Goal: Use online tool/utility: Use online tool/utility

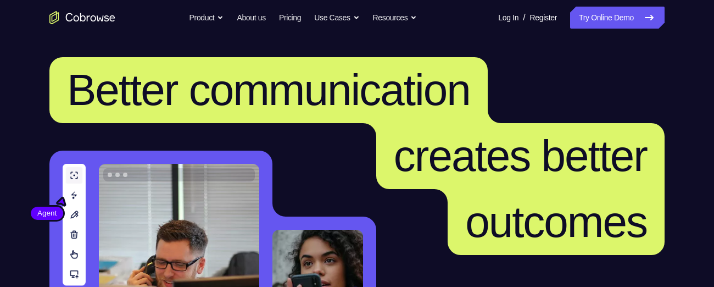
scroll to position [79, 0]
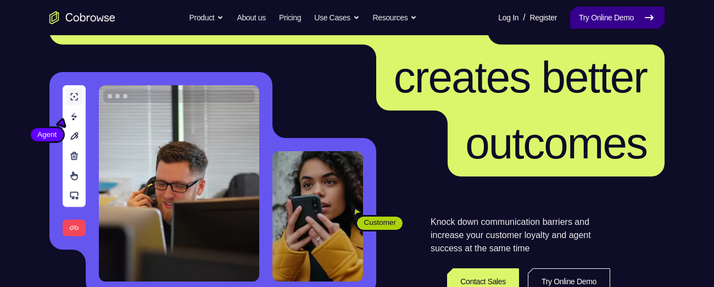
drag, startPoint x: 0, startPoint y: 0, endPoint x: 620, endPoint y: 16, distance: 620.6
click at [620, 16] on link "Try Online Demo" at bounding box center [617, 18] width 94 height 22
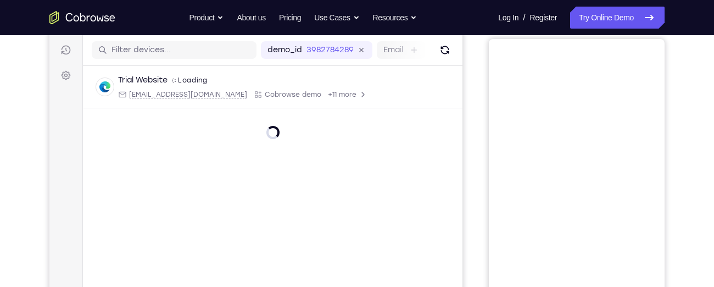
scroll to position [98, 0]
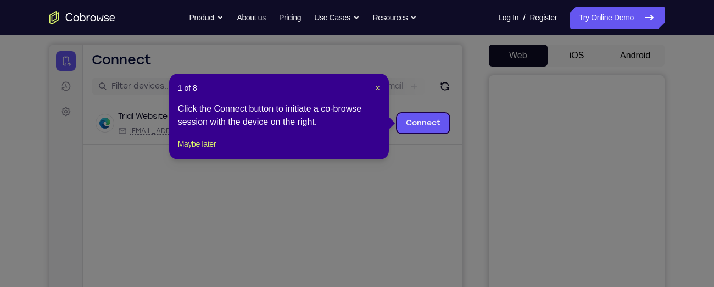
click at [629, 50] on icon at bounding box center [361, 143] width 722 height 287
click at [198, 150] on button "Maybe later" at bounding box center [197, 143] width 38 height 13
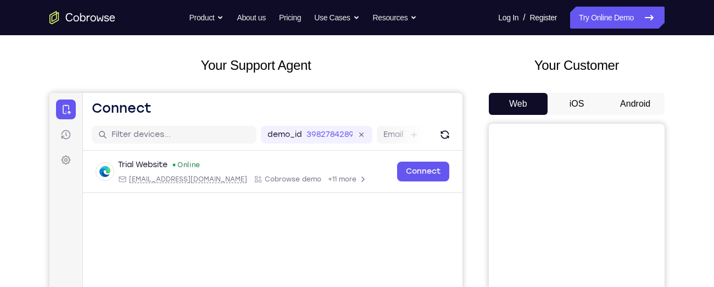
scroll to position [42, 0]
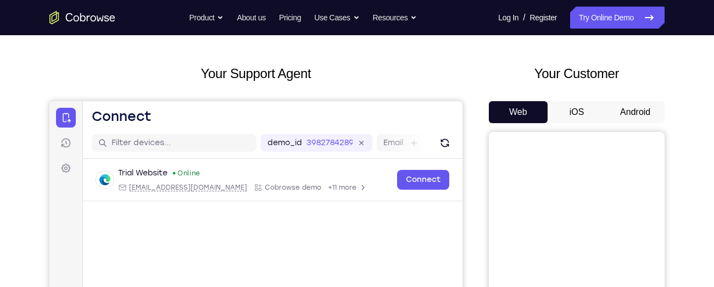
click at [634, 111] on button "Android" at bounding box center [635, 112] width 59 height 22
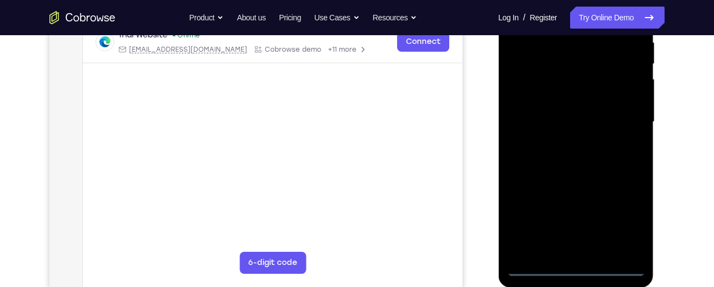
scroll to position [223, 0]
click at [575, 268] on div at bounding box center [575, 120] width 138 height 307
click at [635, 215] on div at bounding box center [575, 120] width 138 height 307
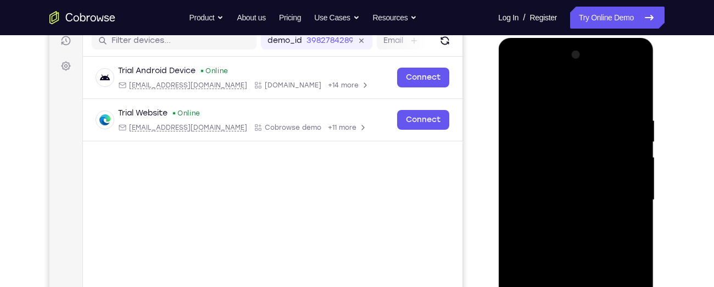
scroll to position [142, 0]
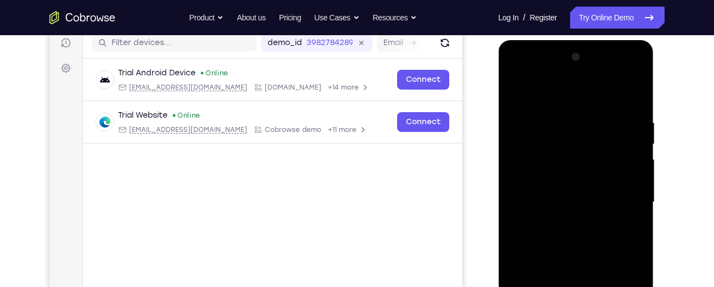
click at [516, 72] on div at bounding box center [575, 201] width 138 height 307
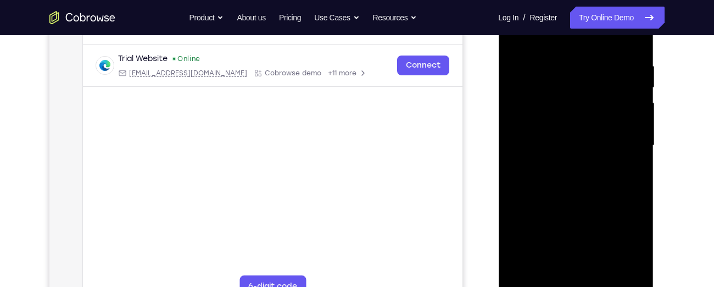
click at [618, 142] on div at bounding box center [575, 145] width 138 height 307
click at [565, 166] on div at bounding box center [575, 145] width 138 height 307
click at [568, 142] on div at bounding box center [575, 145] width 138 height 307
click at [556, 121] on div at bounding box center [575, 145] width 138 height 307
click at [561, 142] on div at bounding box center [575, 145] width 138 height 307
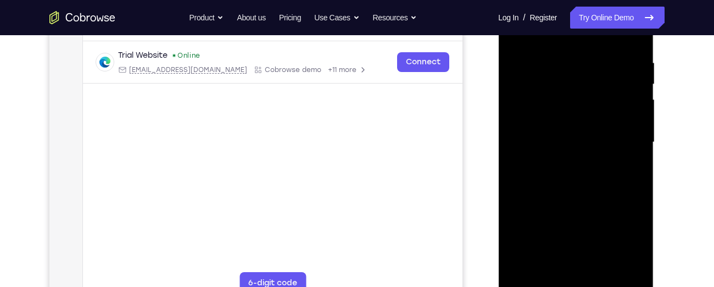
scroll to position [201, 0]
click at [569, 178] on div at bounding box center [575, 142] width 138 height 307
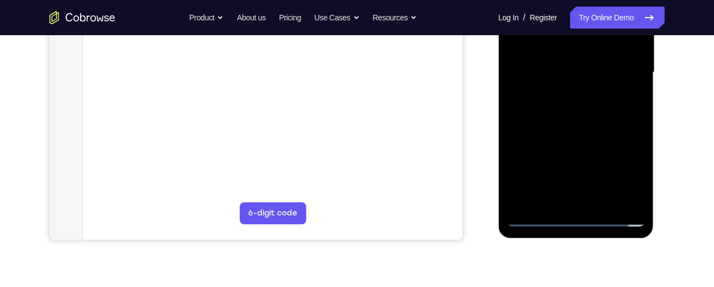
scroll to position [279, 0]
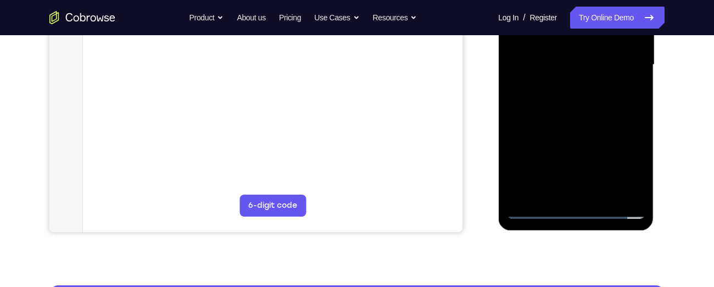
click at [576, 113] on div at bounding box center [575, 64] width 138 height 307
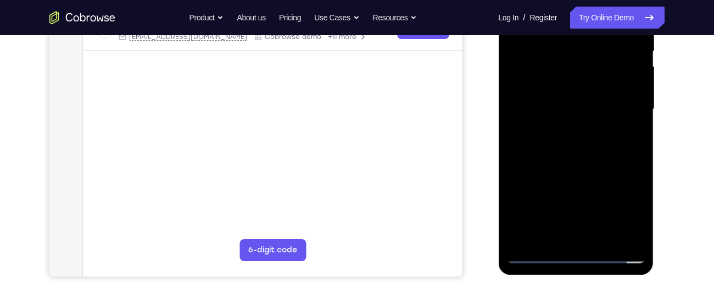
scroll to position [234, 0]
drag, startPoint x: 583, startPoint y: 182, endPoint x: 571, endPoint y: 94, distance: 88.6
click at [571, 94] on div at bounding box center [575, 109] width 138 height 307
click at [638, 124] on div at bounding box center [575, 109] width 138 height 307
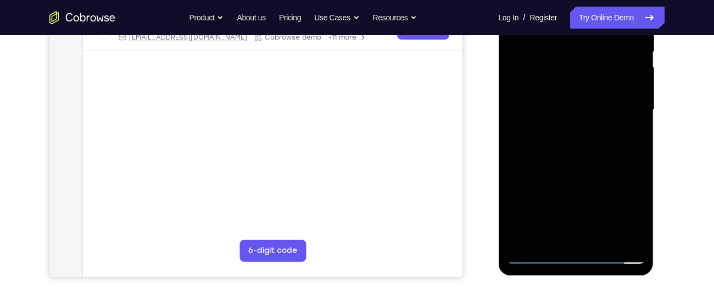
click at [638, 124] on div at bounding box center [575, 109] width 138 height 307
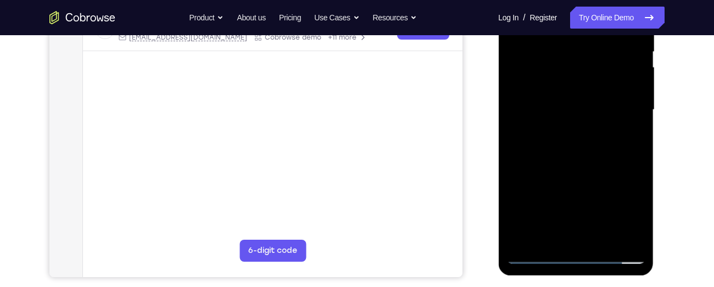
click at [638, 124] on div at bounding box center [575, 109] width 138 height 307
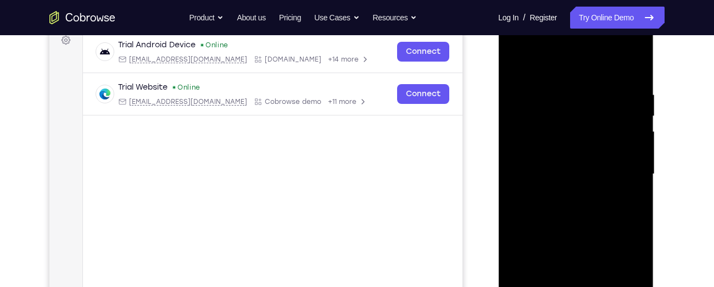
scroll to position [170, 0]
drag, startPoint x: 573, startPoint y: 149, endPoint x: 563, endPoint y: 69, distance: 80.2
click at [563, 69] on div at bounding box center [575, 173] width 138 height 307
drag, startPoint x: 555, startPoint y: 160, endPoint x: 559, endPoint y: 45, distance: 114.9
click at [559, 45] on div at bounding box center [575, 173] width 138 height 307
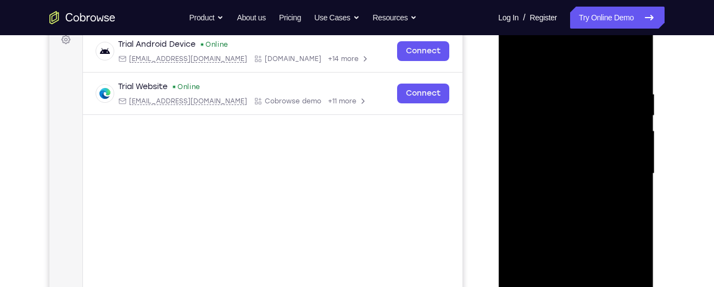
drag, startPoint x: 558, startPoint y: 168, endPoint x: 568, endPoint y: 36, distance: 132.1
click at [568, 36] on div at bounding box center [575, 173] width 138 height 307
drag, startPoint x: 561, startPoint y: 191, endPoint x: 571, endPoint y: 35, distance: 156.3
click at [571, 35] on div at bounding box center [575, 173] width 138 height 307
drag, startPoint x: 558, startPoint y: 186, endPoint x: 561, endPoint y: 140, distance: 45.7
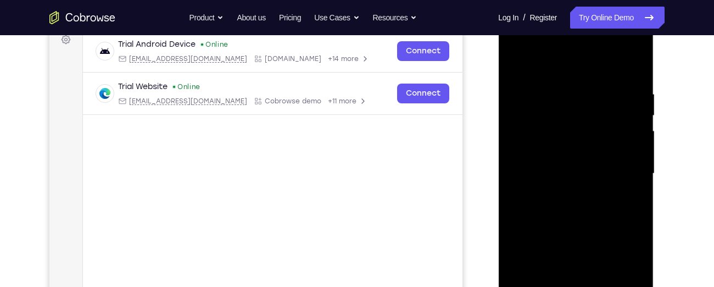
click at [561, 140] on div at bounding box center [575, 173] width 138 height 307
drag, startPoint x: 560, startPoint y: 185, endPoint x: 563, endPoint y: 98, distance: 87.4
click at [563, 98] on div at bounding box center [575, 173] width 138 height 307
drag, startPoint x: 558, startPoint y: 193, endPoint x: 557, endPoint y: 175, distance: 18.1
click at [557, 175] on div at bounding box center [575, 173] width 138 height 307
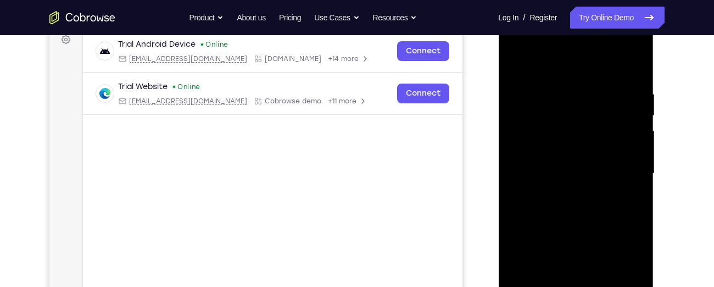
click at [616, 142] on div at bounding box center [575, 173] width 138 height 307
drag, startPoint x: 579, startPoint y: 205, endPoint x: 584, endPoint y: 81, distance: 124.2
click at [584, 81] on div at bounding box center [575, 173] width 138 height 307
click at [637, 180] on div at bounding box center [575, 173] width 138 height 307
click at [582, 192] on div at bounding box center [575, 173] width 138 height 307
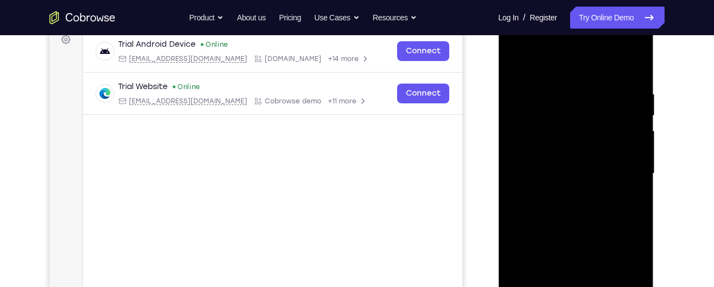
click at [582, 192] on div at bounding box center [575, 173] width 138 height 307
drag, startPoint x: 582, startPoint y: 192, endPoint x: 567, endPoint y: 64, distance: 128.2
click at [567, 64] on div at bounding box center [575, 173] width 138 height 307
drag, startPoint x: 564, startPoint y: 161, endPoint x: 555, endPoint y: 46, distance: 115.1
click at [555, 46] on div at bounding box center [575, 173] width 138 height 307
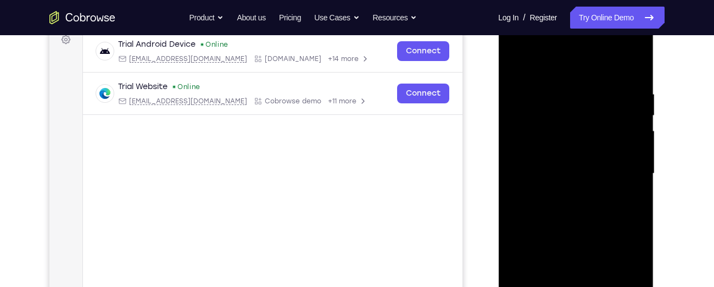
drag, startPoint x: 567, startPoint y: 165, endPoint x: 568, endPoint y: 85, distance: 79.6
click at [568, 85] on div at bounding box center [575, 173] width 138 height 307
click at [637, 127] on div at bounding box center [575, 173] width 138 height 307
drag, startPoint x: 570, startPoint y: 185, endPoint x: 559, endPoint y: 61, distance: 124.0
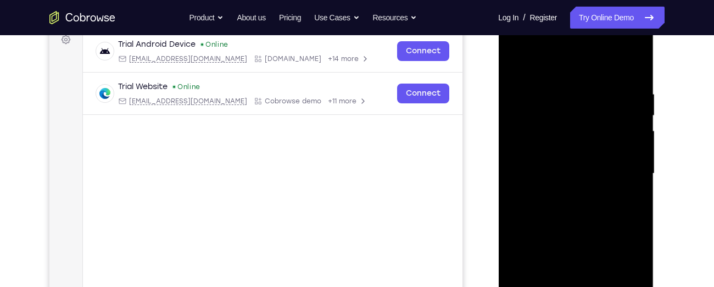
click at [559, 61] on div at bounding box center [575, 173] width 138 height 307
drag, startPoint x: 558, startPoint y: 167, endPoint x: 554, endPoint y: 52, distance: 115.4
click at [554, 52] on div at bounding box center [575, 173] width 138 height 307
drag, startPoint x: 545, startPoint y: 103, endPoint x: 544, endPoint y: 230, distance: 126.8
click at [544, 230] on div at bounding box center [575, 173] width 138 height 307
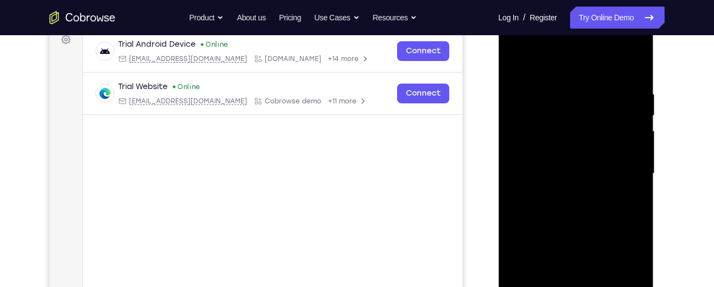
drag, startPoint x: 613, startPoint y: 94, endPoint x: 586, endPoint y: 260, distance: 168.1
click at [586, 260] on div at bounding box center [575, 173] width 138 height 307
drag, startPoint x: 574, startPoint y: 101, endPoint x: 545, endPoint y: 260, distance: 161.4
click at [545, 260] on div at bounding box center [575, 173] width 138 height 307
drag, startPoint x: 555, startPoint y: 101, endPoint x: 525, endPoint y: 260, distance: 161.3
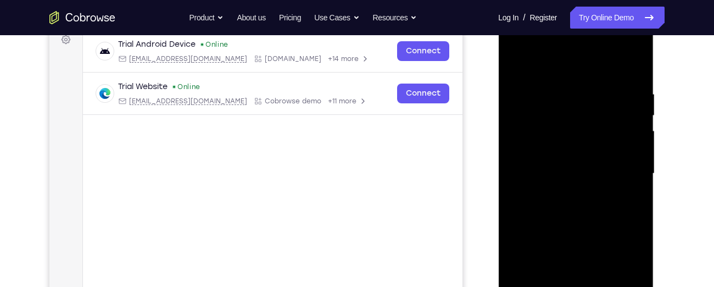
click at [525, 260] on div at bounding box center [575, 173] width 138 height 307
click at [559, 79] on div at bounding box center [575, 173] width 138 height 307
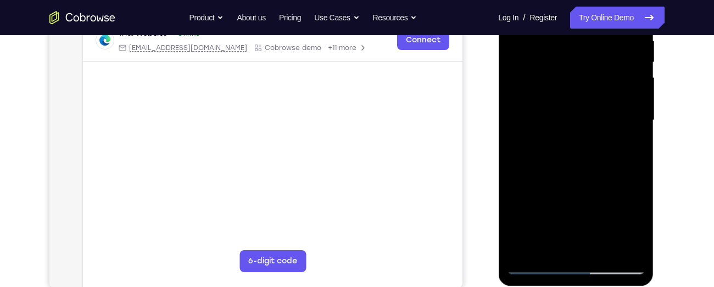
scroll to position [224, 0]
click at [634, 116] on div at bounding box center [575, 119] width 138 height 307
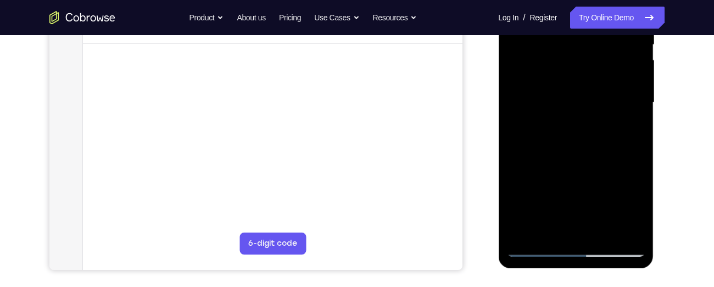
scroll to position [243, 0]
click at [618, 226] on div at bounding box center [575, 100] width 138 height 307
click at [636, 108] on div at bounding box center [575, 100] width 138 height 307
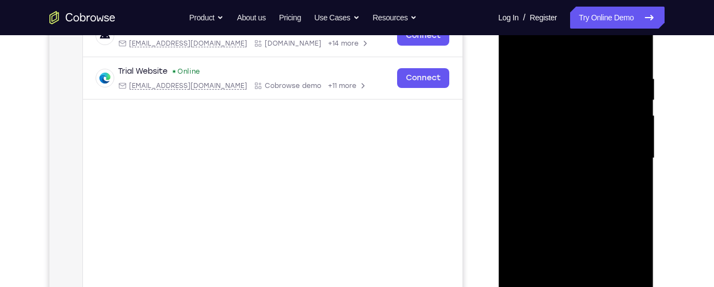
scroll to position [184, 0]
click at [625, 203] on div at bounding box center [575, 159] width 138 height 307
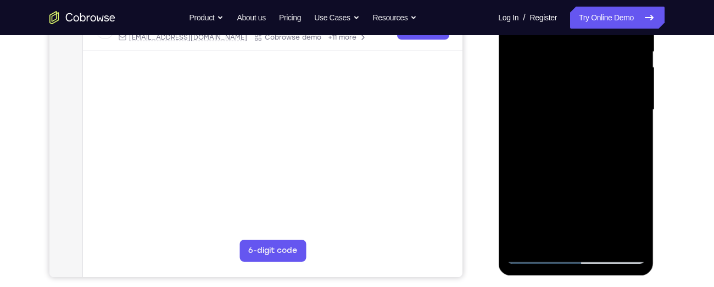
scroll to position [234, 0]
click at [618, 234] on div at bounding box center [575, 109] width 138 height 307
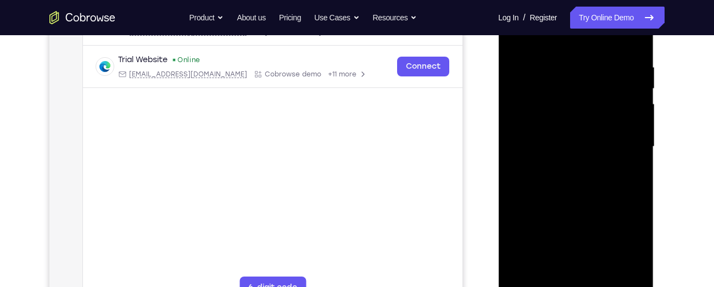
scroll to position [196, 0]
click at [624, 136] on div at bounding box center [575, 147] width 138 height 307
click at [633, 142] on div at bounding box center [575, 147] width 138 height 307
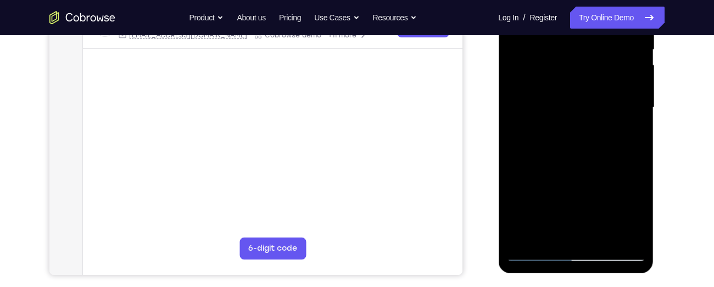
scroll to position [236, 0]
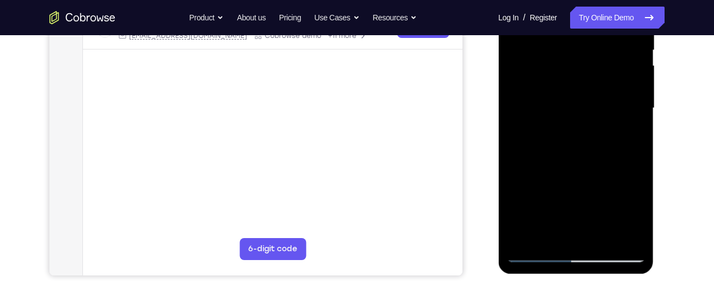
click at [616, 234] on div at bounding box center [575, 107] width 138 height 307
click at [632, 116] on div at bounding box center [575, 107] width 138 height 307
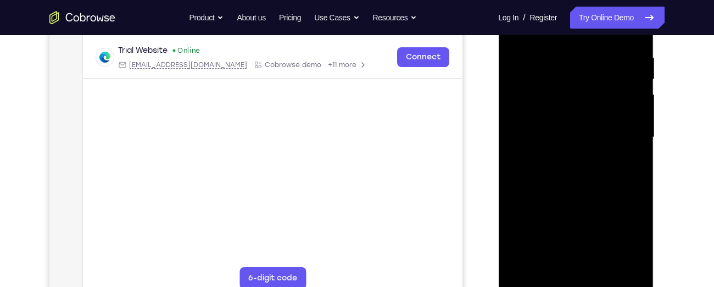
click at [632, 116] on div at bounding box center [575, 137] width 138 height 307
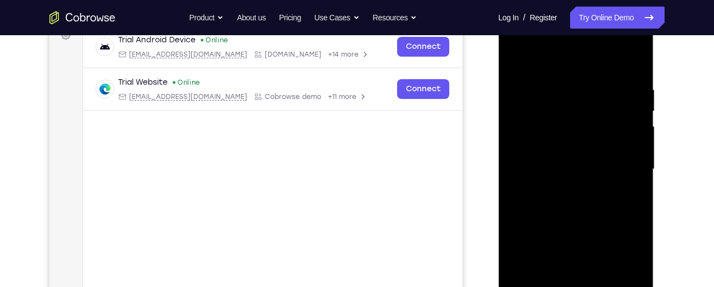
click at [632, 126] on div at bounding box center [575, 168] width 138 height 307
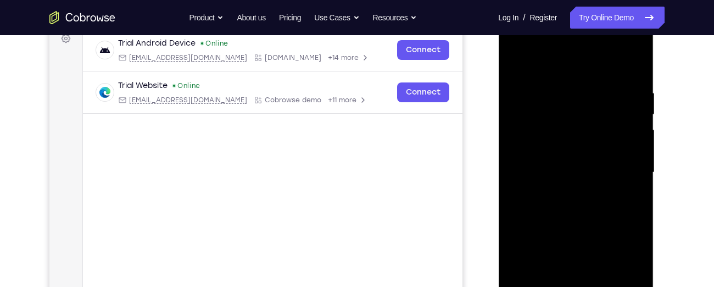
scroll to position [172, 0]
click at [632, 126] on div at bounding box center [575, 171] width 138 height 307
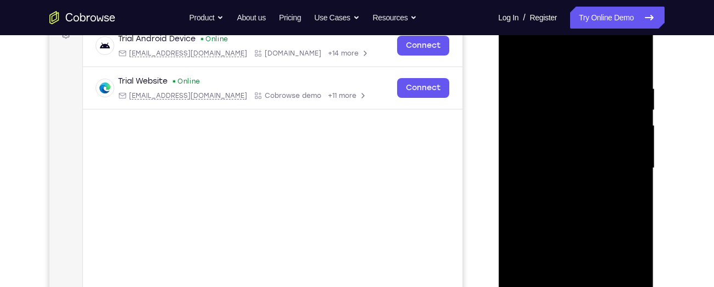
scroll to position [176, 0]
click at [632, 126] on div at bounding box center [575, 167] width 138 height 307
click at [517, 162] on div at bounding box center [575, 167] width 138 height 307
click at [613, 135] on div at bounding box center [575, 167] width 138 height 307
click at [634, 133] on div at bounding box center [575, 167] width 138 height 307
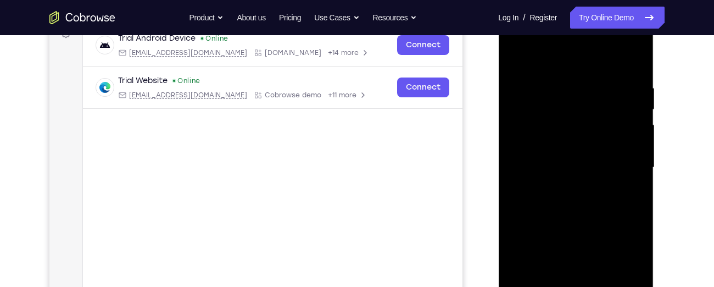
click at [634, 133] on div at bounding box center [575, 167] width 138 height 307
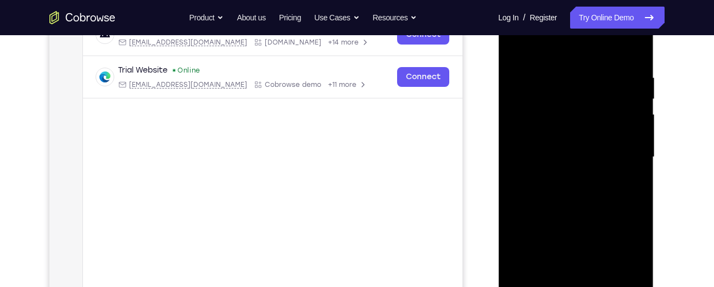
scroll to position [190, 0]
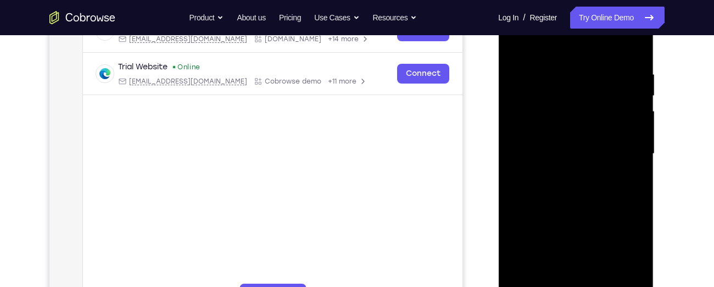
click at [634, 133] on div at bounding box center [575, 153] width 138 height 307
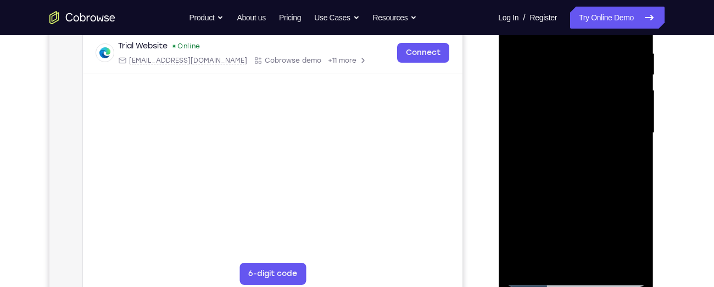
scroll to position [210, 0]
click at [634, 125] on div at bounding box center [575, 133] width 138 height 307
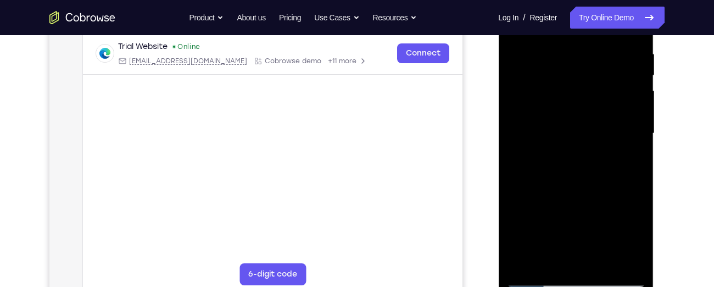
click at [634, 125] on div at bounding box center [575, 133] width 138 height 307
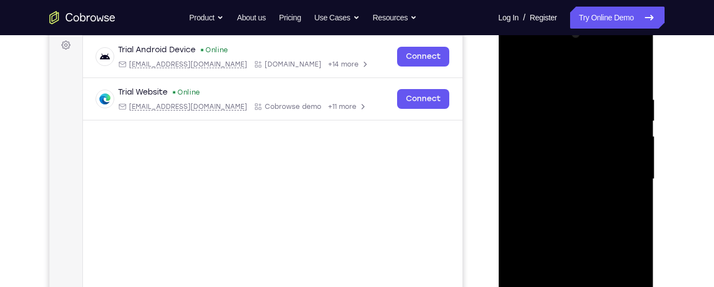
click at [634, 125] on div at bounding box center [575, 178] width 138 height 307
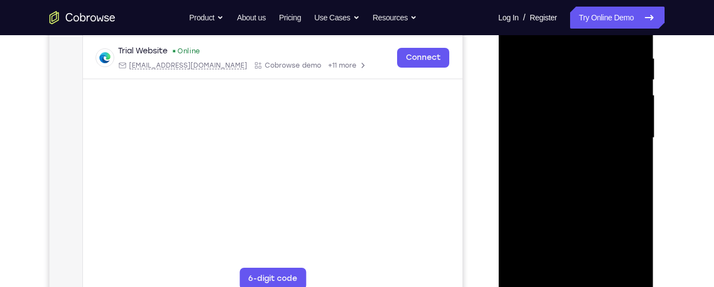
scroll to position [209, 0]
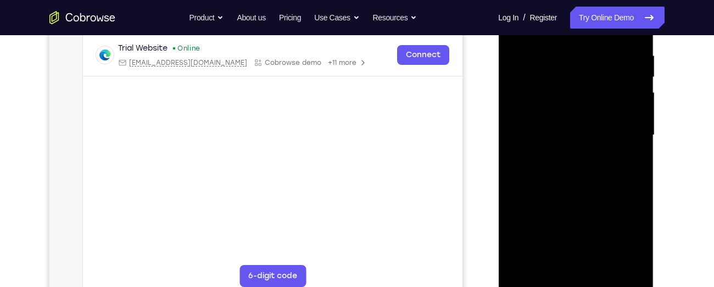
click at [634, 125] on div at bounding box center [575, 134] width 138 height 307
click at [630, 102] on div at bounding box center [575, 134] width 138 height 307
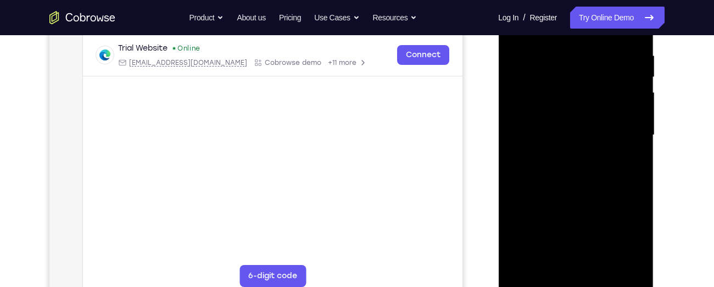
click at [630, 102] on div at bounding box center [575, 134] width 138 height 307
click at [519, 128] on div at bounding box center [575, 134] width 138 height 307
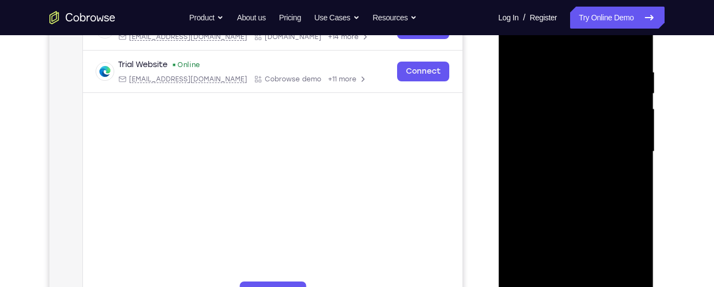
scroll to position [190, 0]
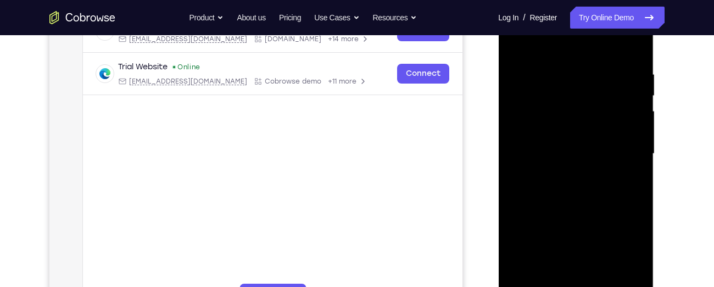
click at [631, 135] on div at bounding box center [575, 153] width 138 height 307
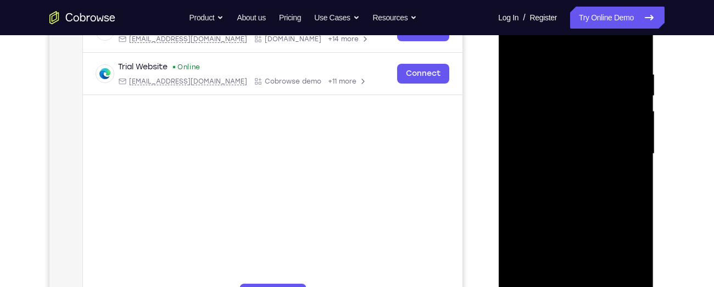
click at [631, 135] on div at bounding box center [575, 153] width 138 height 307
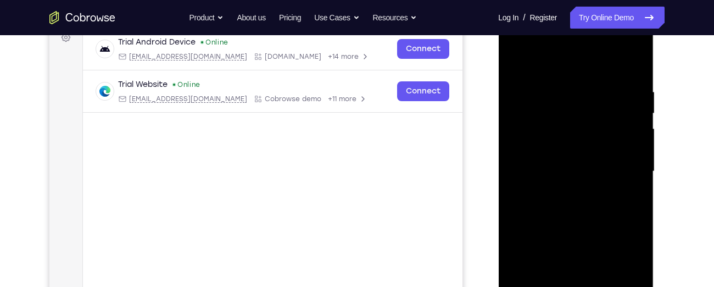
scroll to position [173, 0]
click at [631, 138] on div at bounding box center [575, 170] width 138 height 307
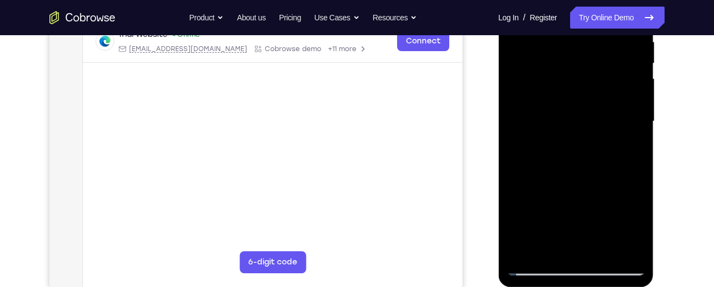
scroll to position [222, 0]
click at [631, 138] on div at bounding box center [575, 121] width 138 height 307
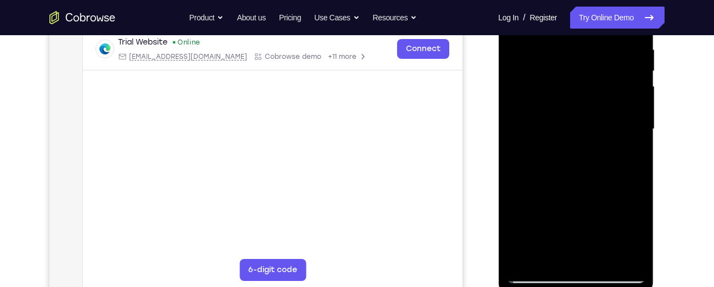
scroll to position [215, 0]
click at [623, 116] on div at bounding box center [575, 128] width 138 height 307
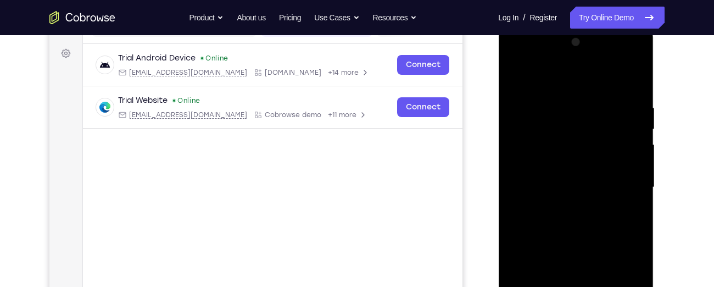
scroll to position [160, 0]
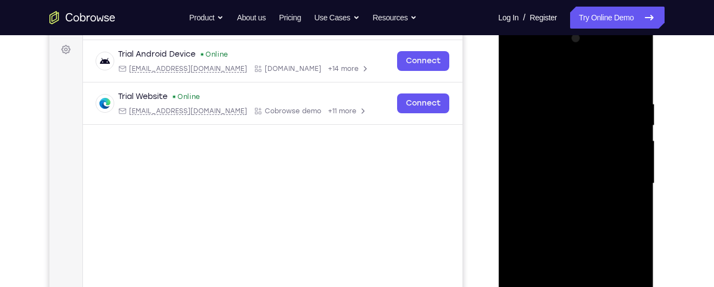
click at [626, 99] on div at bounding box center [575, 183] width 138 height 307
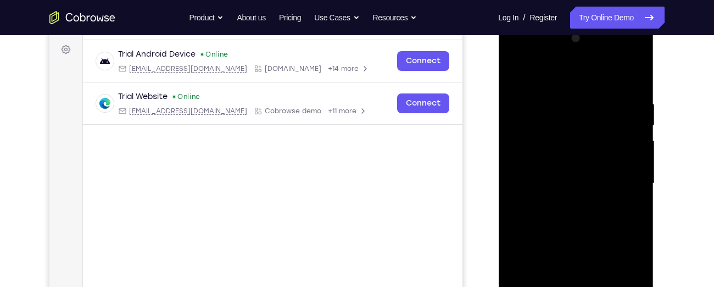
click at [626, 99] on div at bounding box center [575, 183] width 138 height 307
click at [626, 21] on div at bounding box center [575, 21] width 155 height 0
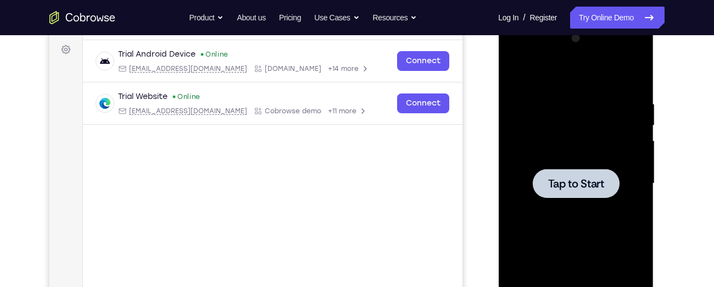
click at [626, 99] on div at bounding box center [575, 183] width 138 height 307
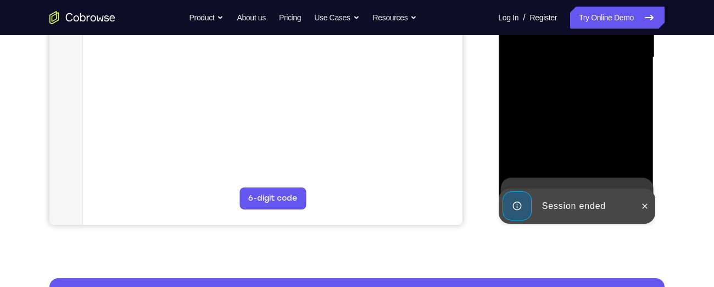
scroll to position [287, 0]
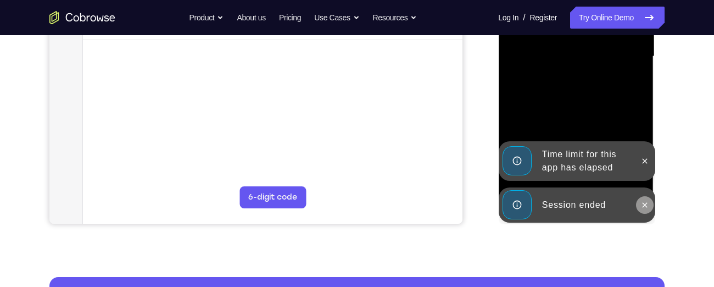
click at [643, 203] on icon at bounding box center [644, 204] width 9 height 9
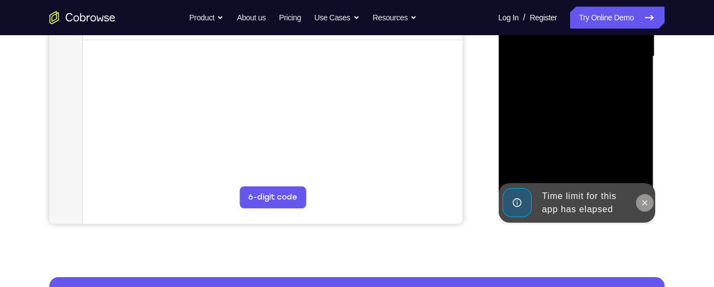
click at [643, 200] on icon at bounding box center [644, 202] width 9 height 9
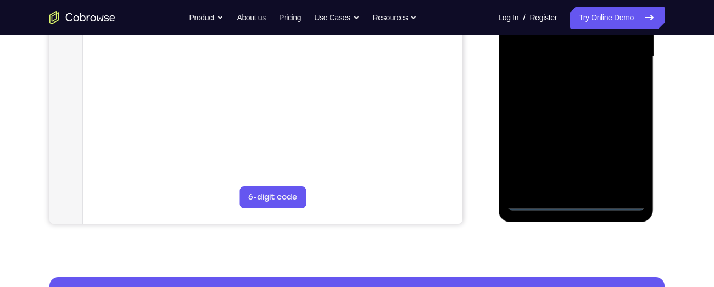
click at [570, 202] on div at bounding box center [575, 56] width 138 height 307
click at [623, 153] on div at bounding box center [575, 56] width 138 height 307
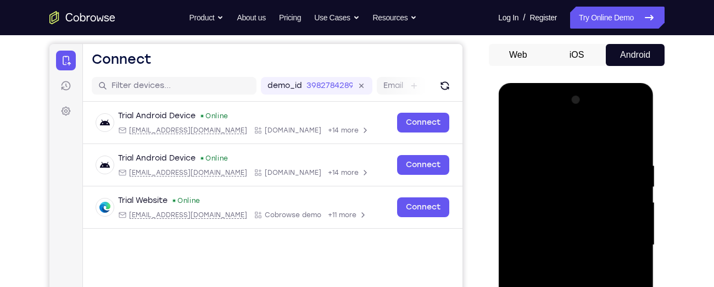
scroll to position [96, 0]
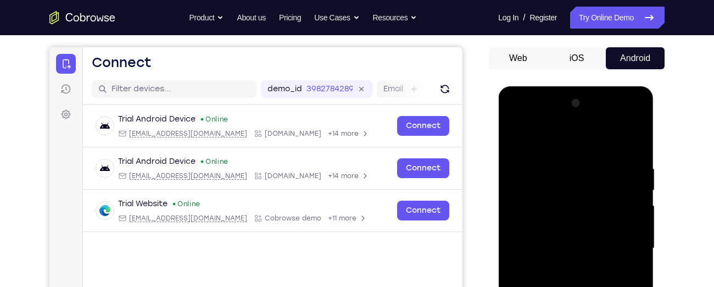
click at [514, 117] on div at bounding box center [575, 247] width 138 height 307
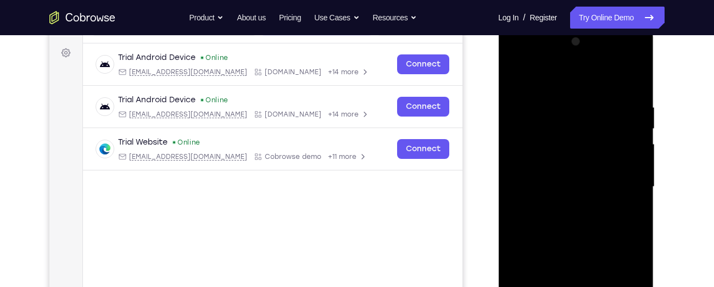
scroll to position [156, 0]
click at [615, 181] on div at bounding box center [575, 186] width 138 height 307
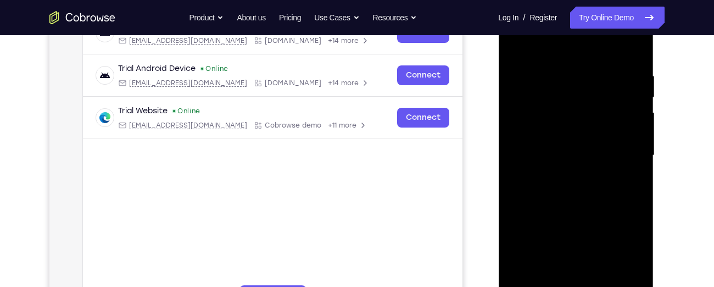
scroll to position [172, 0]
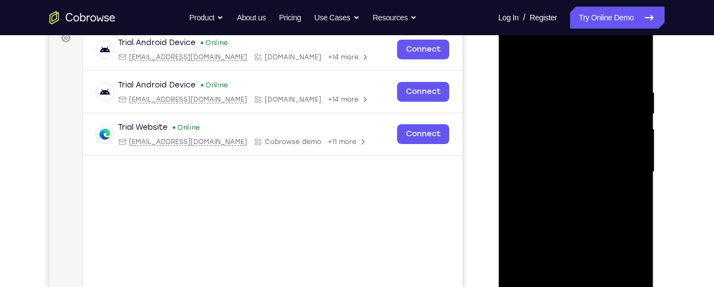
click at [563, 192] on div at bounding box center [575, 171] width 138 height 307
click at [556, 166] on div at bounding box center [575, 171] width 138 height 307
click at [550, 148] on div at bounding box center [575, 171] width 138 height 307
click at [550, 168] on div at bounding box center [575, 171] width 138 height 307
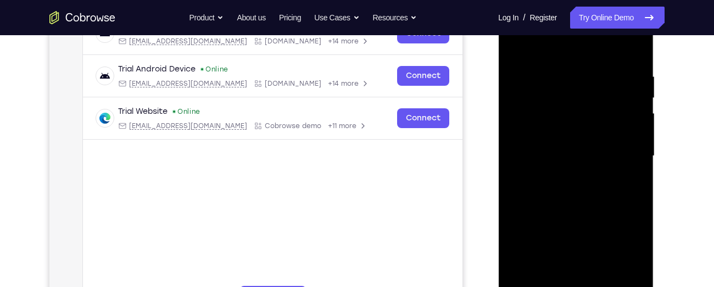
scroll to position [177, 0]
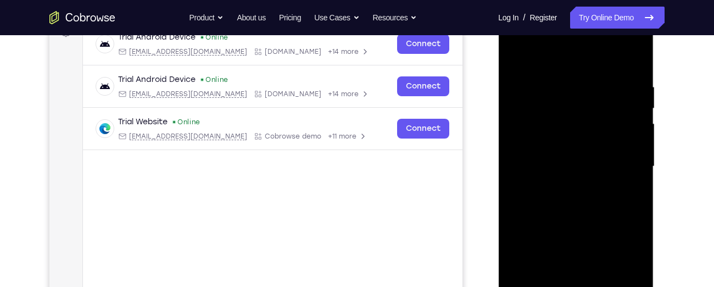
click at [562, 213] on div at bounding box center [575, 166] width 138 height 307
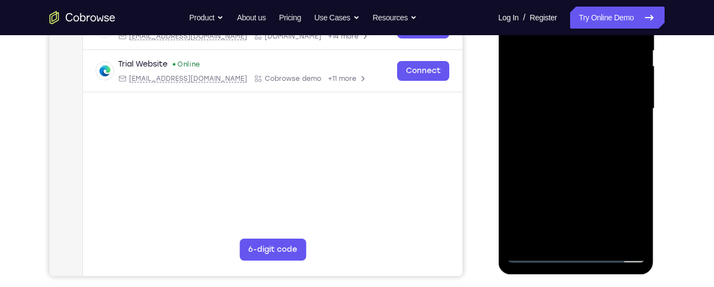
scroll to position [245, 0]
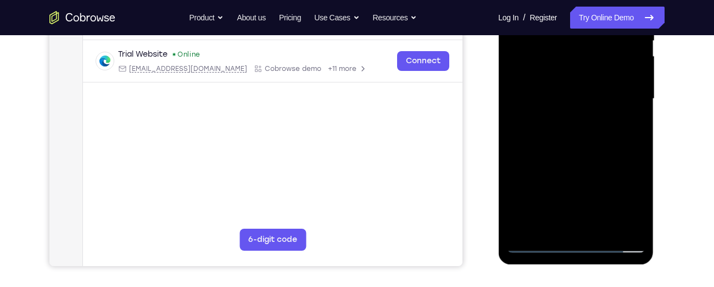
click at [635, 147] on div at bounding box center [575, 98] width 138 height 307
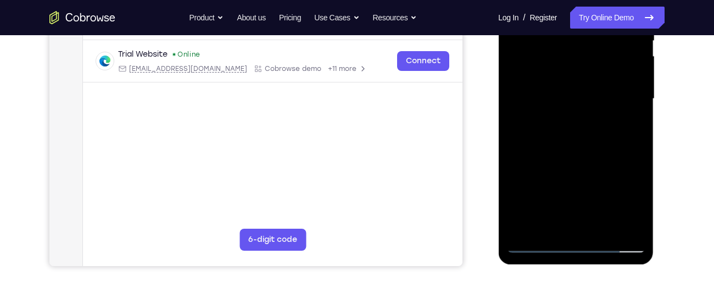
click at [635, 147] on div at bounding box center [575, 98] width 138 height 307
click at [556, 130] on div at bounding box center [575, 98] width 138 height 307
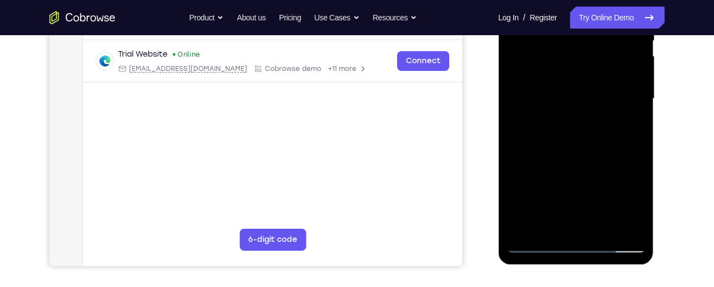
click at [556, 130] on div at bounding box center [575, 98] width 138 height 307
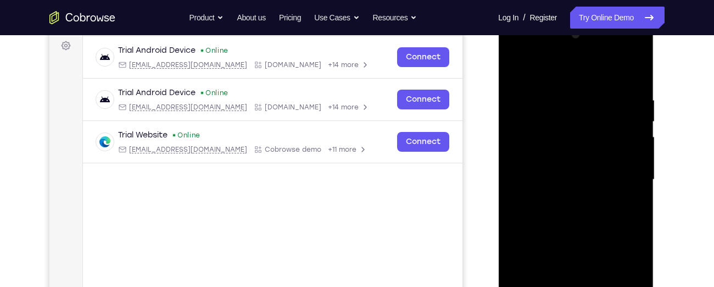
scroll to position [163, 0]
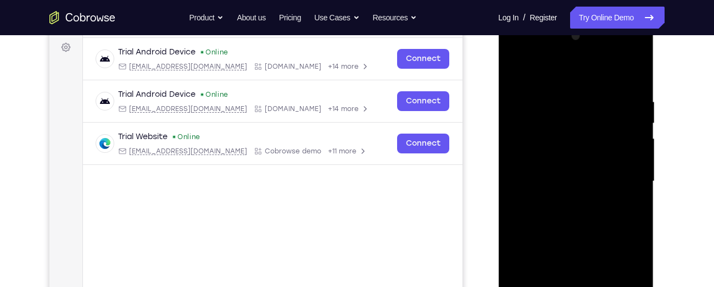
click at [556, 97] on div at bounding box center [575, 180] width 138 height 307
click at [625, 68] on div at bounding box center [575, 180] width 138 height 307
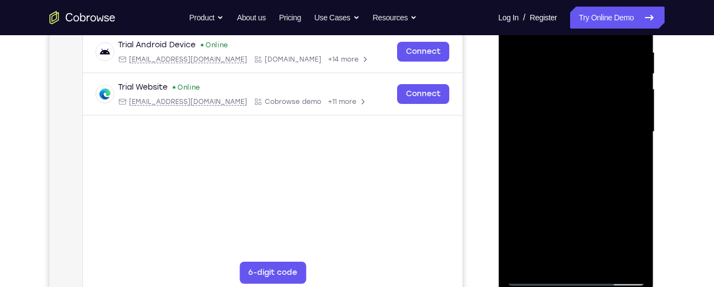
scroll to position [213, 0]
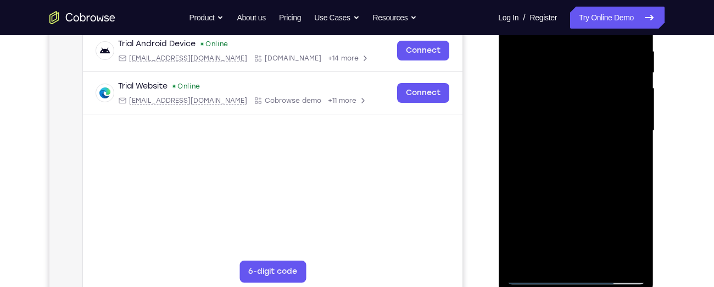
click at [628, 152] on div at bounding box center [575, 130] width 138 height 307
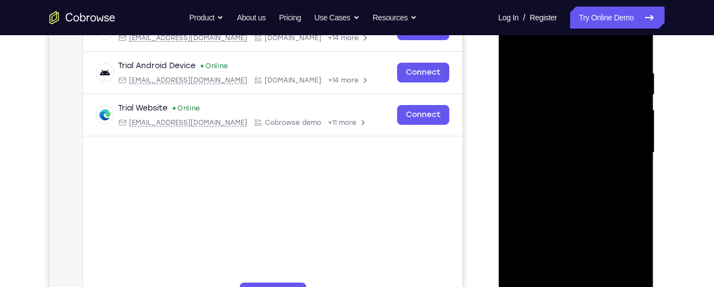
scroll to position [190, 0]
click at [632, 134] on div at bounding box center [575, 153] width 138 height 307
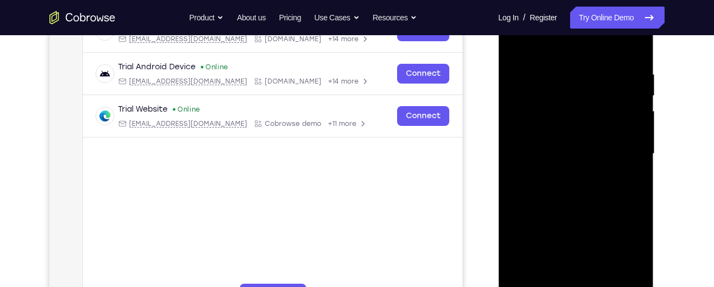
click at [632, 134] on div at bounding box center [575, 153] width 138 height 307
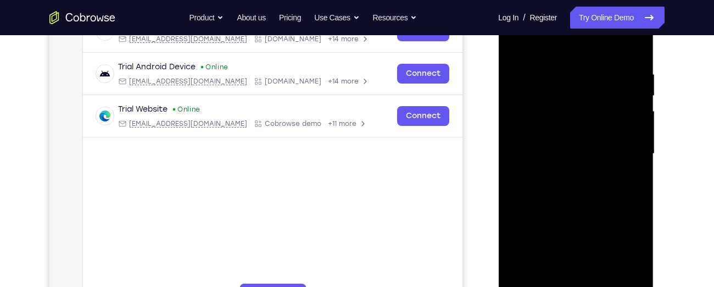
click at [632, 134] on div at bounding box center [575, 153] width 138 height 307
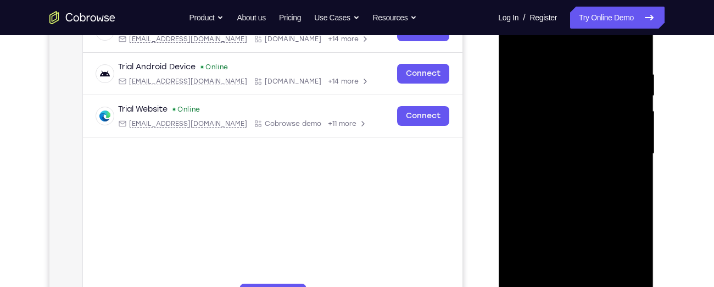
click at [632, 134] on div at bounding box center [575, 153] width 138 height 307
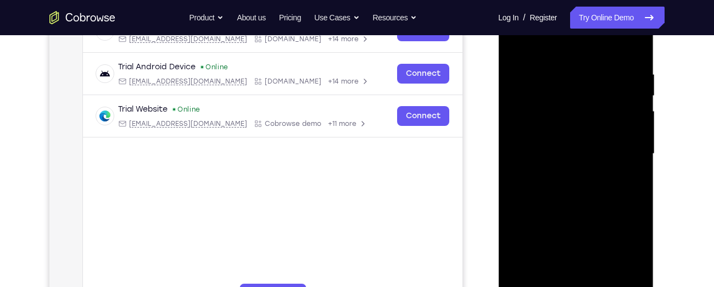
click at [632, 134] on div at bounding box center [575, 153] width 138 height 307
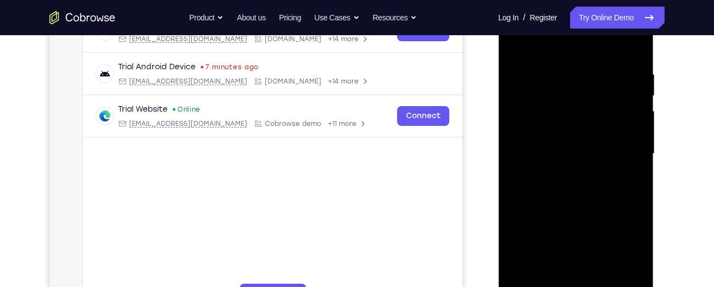
click at [632, 134] on div at bounding box center [575, 153] width 138 height 307
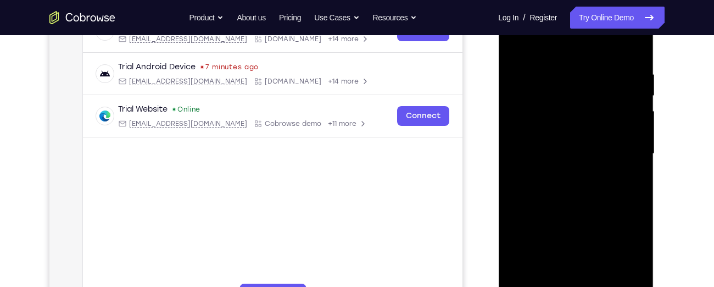
click at [632, 134] on div at bounding box center [575, 153] width 138 height 307
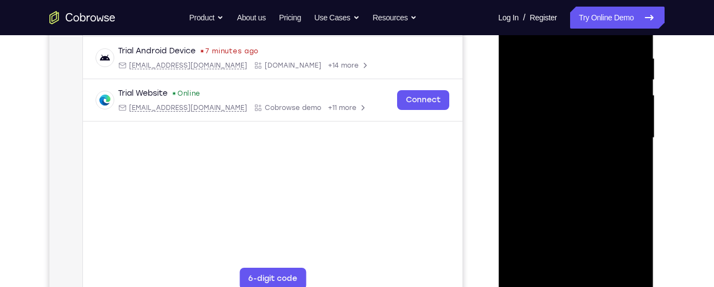
scroll to position [206, 0]
click at [629, 134] on div at bounding box center [575, 137] width 138 height 307
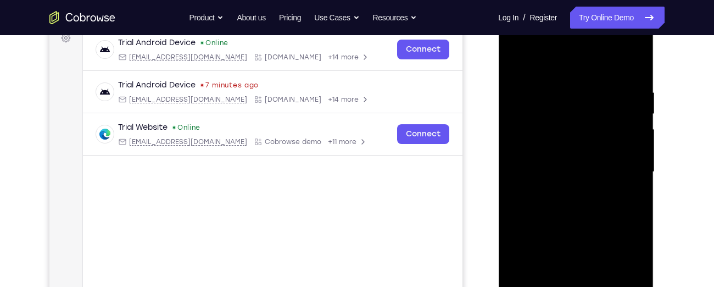
scroll to position [172, 0]
click at [629, 134] on div at bounding box center [575, 171] width 138 height 307
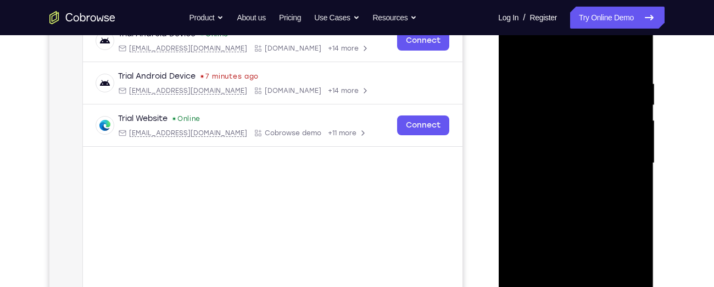
scroll to position [181, 0]
click at [629, 134] on div at bounding box center [575, 162] width 138 height 307
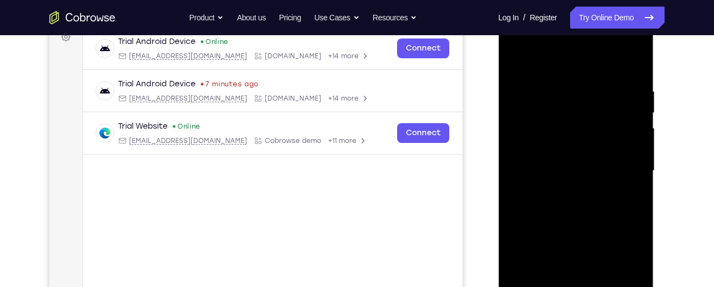
scroll to position [171, 0]
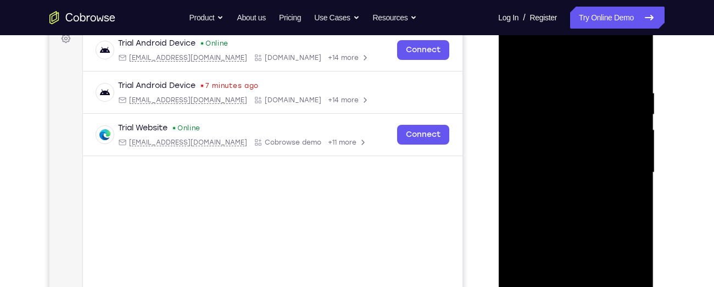
click at [629, 134] on div at bounding box center [575, 172] width 138 height 307
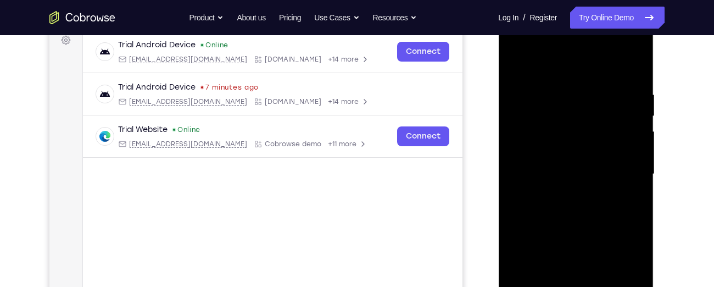
scroll to position [166, 0]
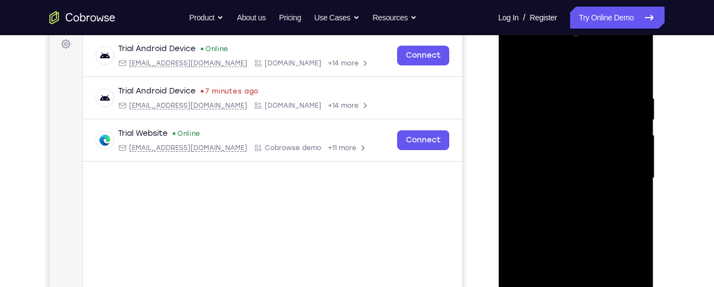
click at [629, 134] on div at bounding box center [575, 177] width 138 height 307
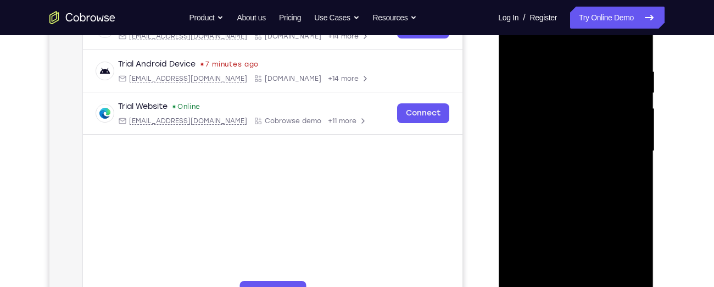
click at [632, 148] on div at bounding box center [575, 150] width 138 height 307
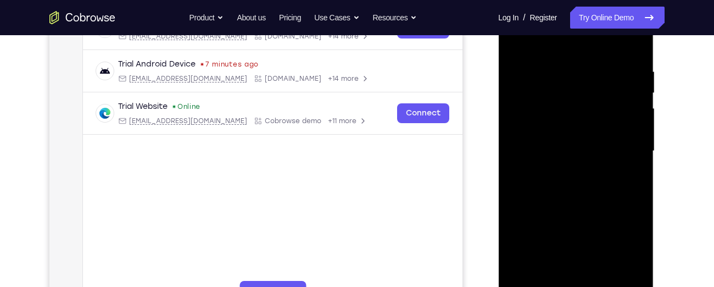
click at [632, 148] on div at bounding box center [575, 150] width 138 height 307
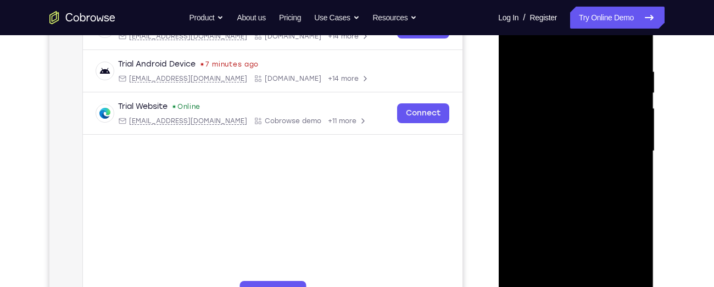
click at [632, 148] on div at bounding box center [575, 150] width 138 height 307
click at [640, 115] on div at bounding box center [575, 150] width 138 height 307
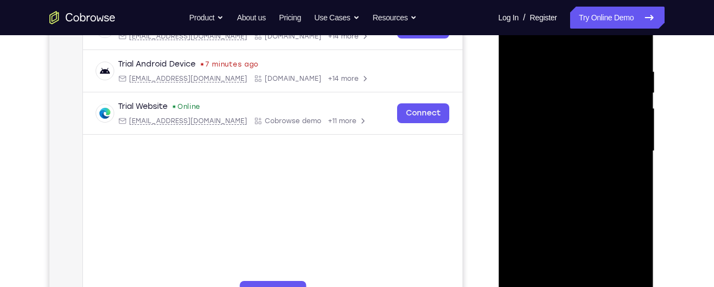
click at [640, 115] on div at bounding box center [575, 150] width 138 height 307
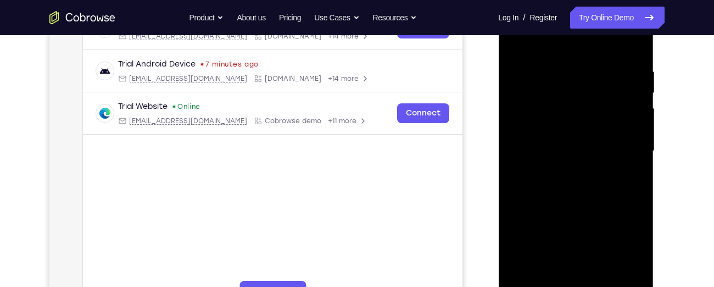
click at [640, 115] on div at bounding box center [575, 150] width 138 height 307
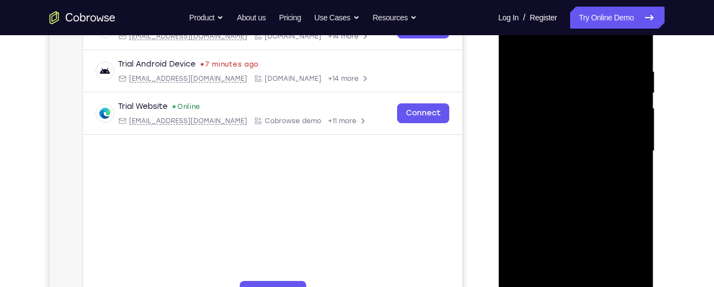
click at [640, 115] on div at bounding box center [575, 150] width 138 height 307
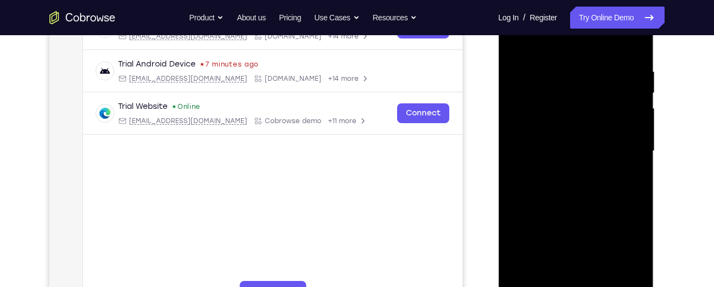
click at [640, 115] on div at bounding box center [575, 150] width 138 height 307
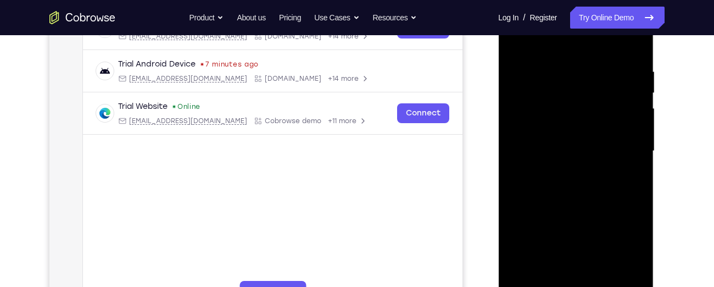
click at [640, 115] on div at bounding box center [575, 150] width 138 height 307
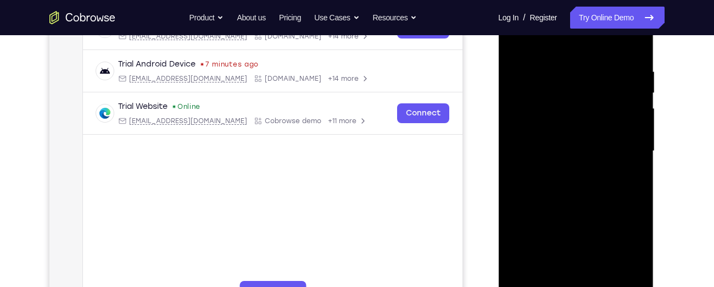
click at [640, 115] on div at bounding box center [575, 150] width 138 height 307
click at [636, 114] on div at bounding box center [575, 150] width 138 height 307
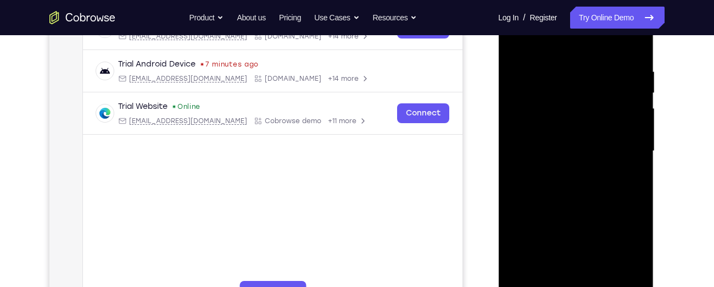
click at [636, 114] on div at bounding box center [575, 150] width 138 height 307
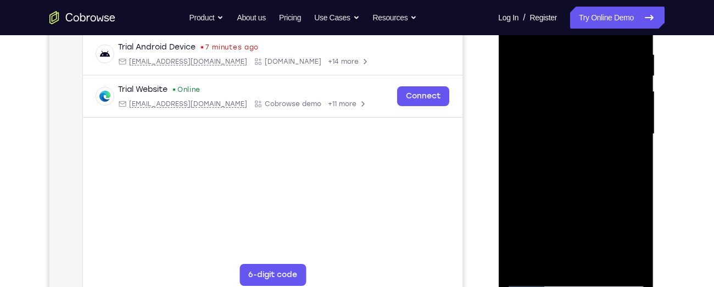
scroll to position [211, 0]
click at [636, 114] on div at bounding box center [575, 132] width 138 height 307
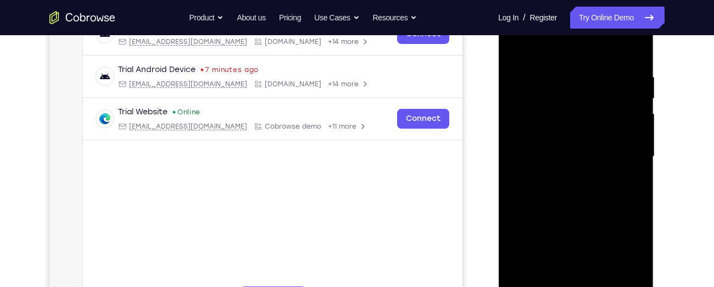
scroll to position [184, 0]
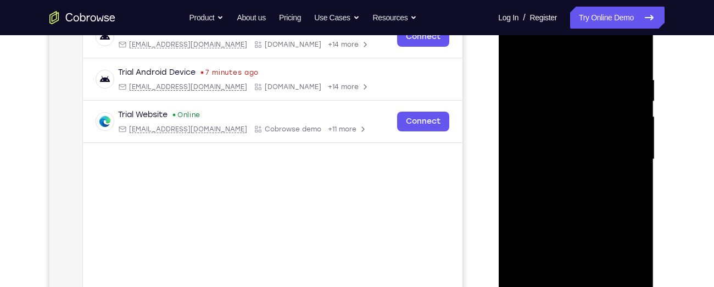
click at [636, 114] on div at bounding box center [575, 158] width 138 height 307
drag, startPoint x: 636, startPoint y: 122, endPoint x: 636, endPoint y: 114, distance: 8.2
click at [636, 114] on div at bounding box center [575, 158] width 138 height 307
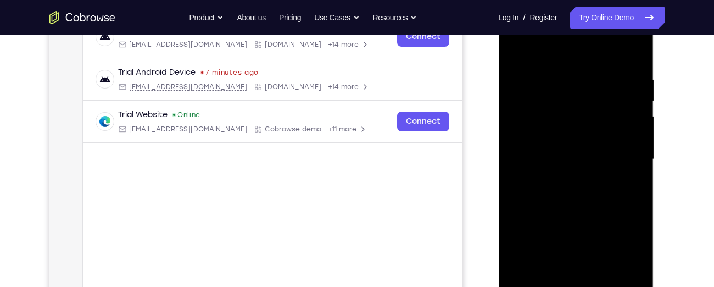
click at [636, 114] on div at bounding box center [575, 158] width 138 height 307
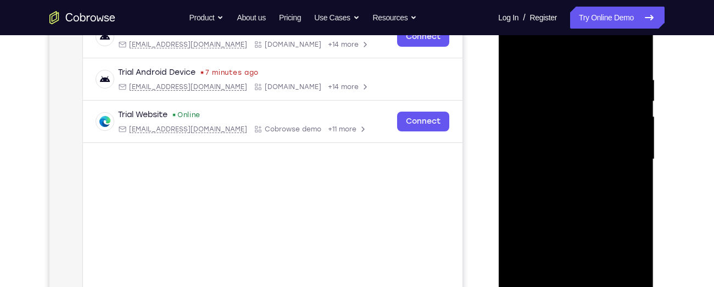
click at [636, 114] on div at bounding box center [575, 158] width 138 height 307
click at [631, 114] on div at bounding box center [575, 158] width 138 height 307
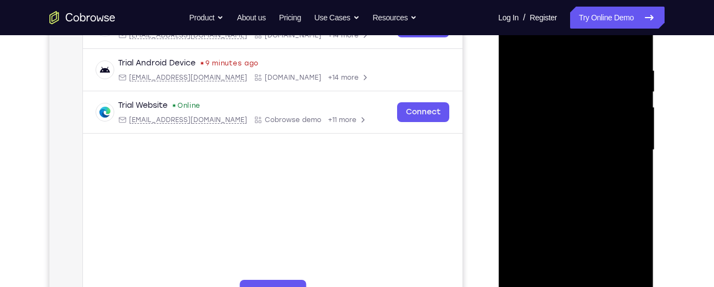
scroll to position [198, 0]
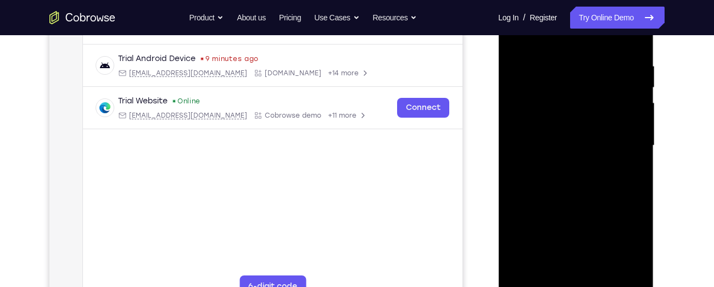
click at [631, 114] on div at bounding box center [575, 145] width 138 height 307
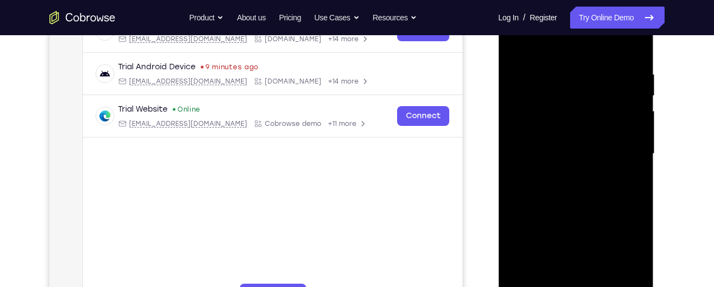
scroll to position [183, 0]
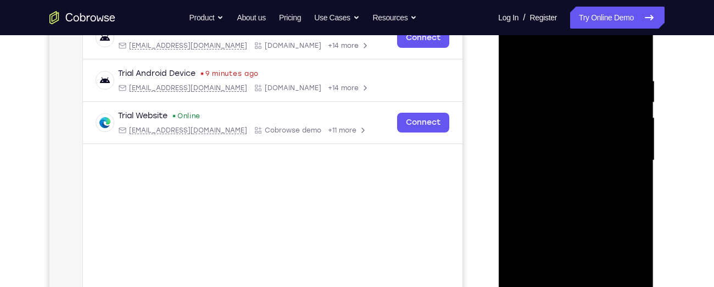
click at [631, 114] on div at bounding box center [575, 160] width 138 height 307
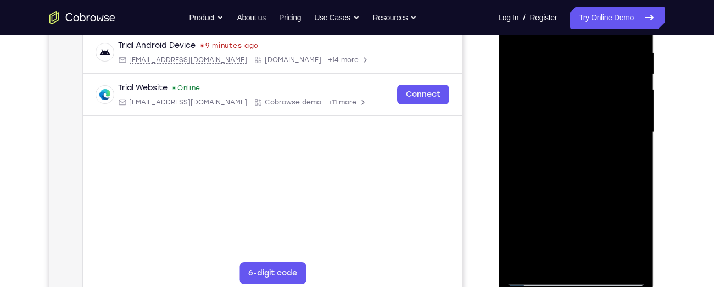
scroll to position [212, 0]
click at [629, 150] on div at bounding box center [575, 131] width 138 height 307
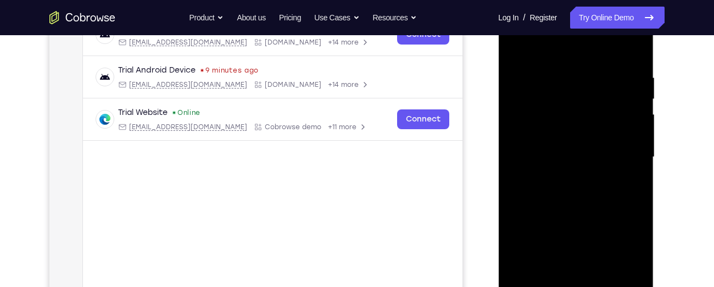
scroll to position [183, 0]
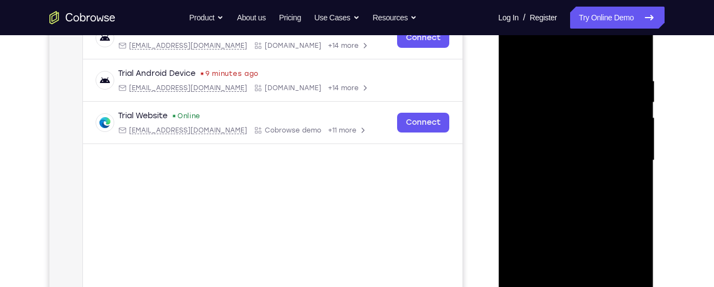
click at [628, 130] on div at bounding box center [575, 160] width 138 height 307
click at [527, 148] on div at bounding box center [575, 160] width 138 height 307
click at [632, 146] on div at bounding box center [575, 160] width 138 height 307
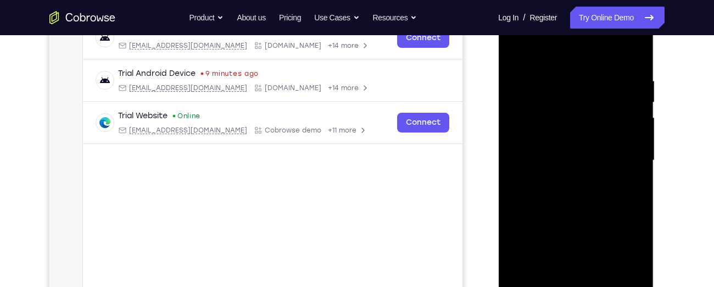
click at [632, 146] on div at bounding box center [575, 160] width 138 height 307
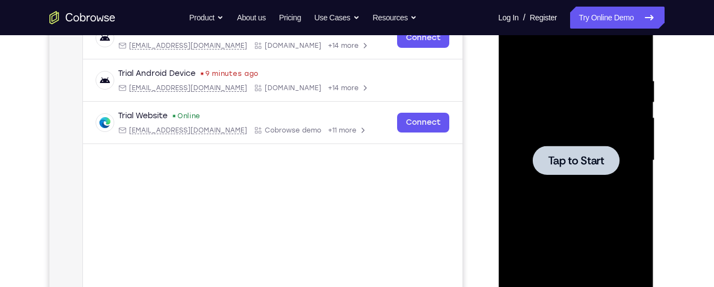
click at [595, 158] on span "Tap to Start" at bounding box center [575, 160] width 56 height 11
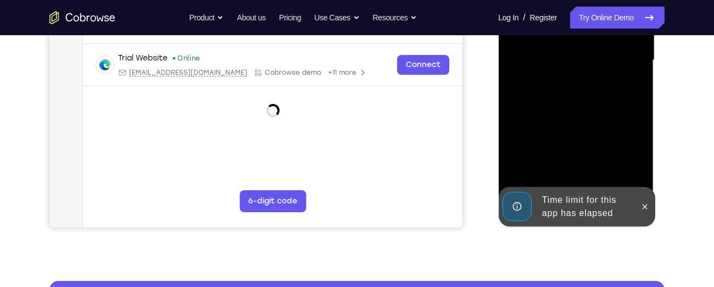
scroll to position [285, 0]
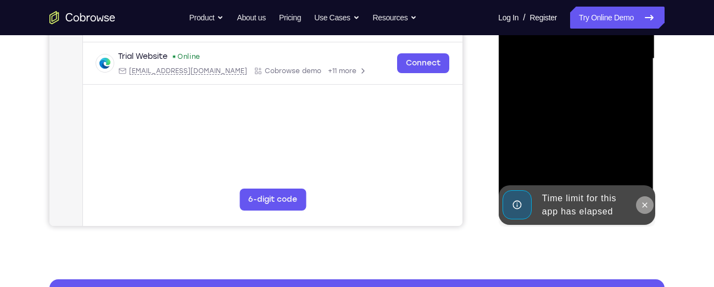
click at [643, 203] on icon at bounding box center [644, 204] width 9 height 9
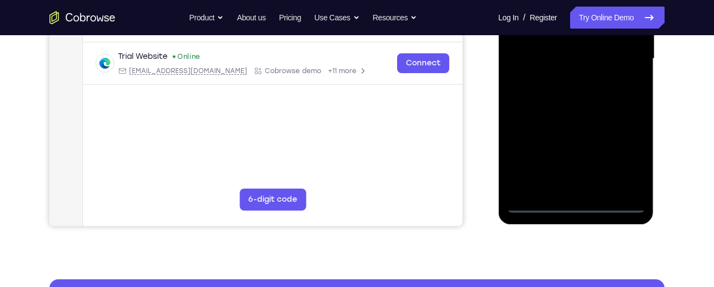
click at [575, 205] on div at bounding box center [575, 58] width 138 height 307
click at [622, 159] on div at bounding box center [575, 58] width 138 height 307
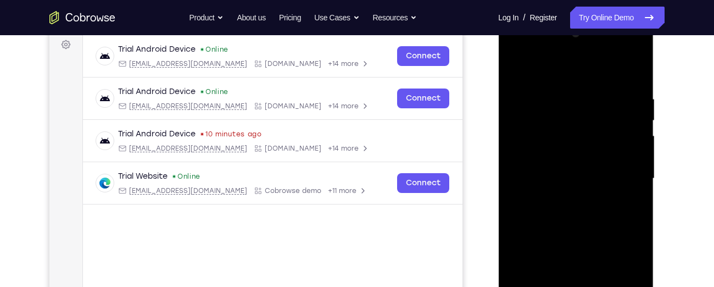
scroll to position [164, 0]
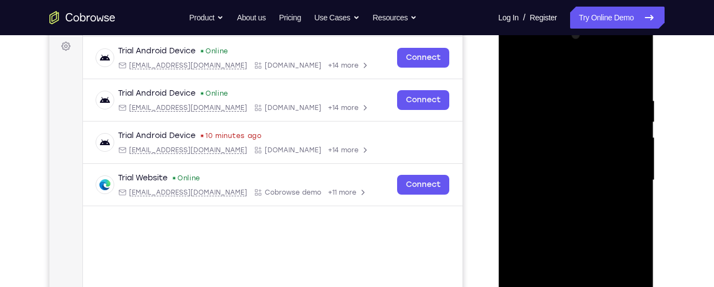
click at [520, 49] on div at bounding box center [575, 179] width 138 height 307
click at [621, 176] on div at bounding box center [575, 179] width 138 height 307
click at [561, 198] on div at bounding box center [575, 179] width 138 height 307
click at [560, 177] on div at bounding box center [575, 179] width 138 height 307
click at [553, 156] on div at bounding box center [575, 179] width 138 height 307
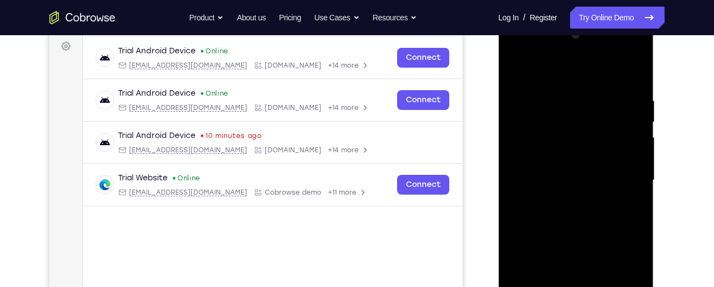
click at [553, 182] on div at bounding box center [575, 179] width 138 height 307
click at [562, 215] on div at bounding box center [575, 179] width 138 height 307
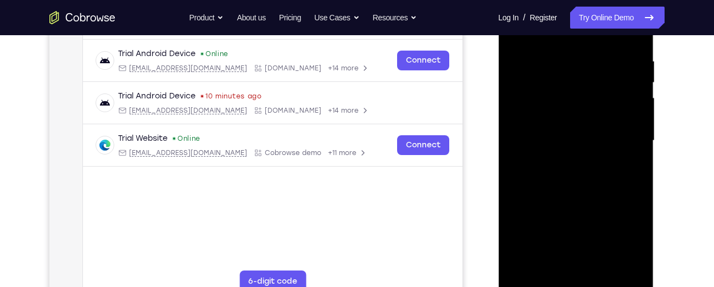
scroll to position [205, 0]
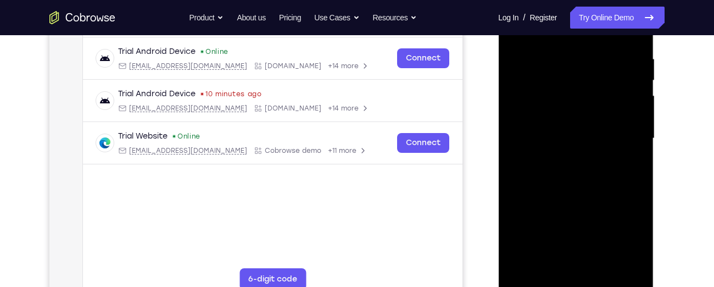
click at [576, 183] on div at bounding box center [575, 138] width 138 height 307
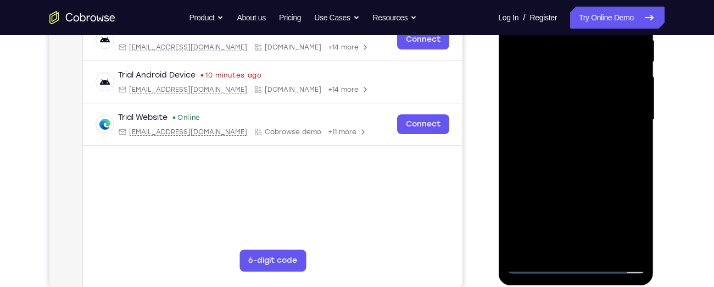
scroll to position [225, 0]
click at [635, 143] on div at bounding box center [575, 118] width 138 height 307
click at [598, 155] on div at bounding box center [575, 118] width 138 height 307
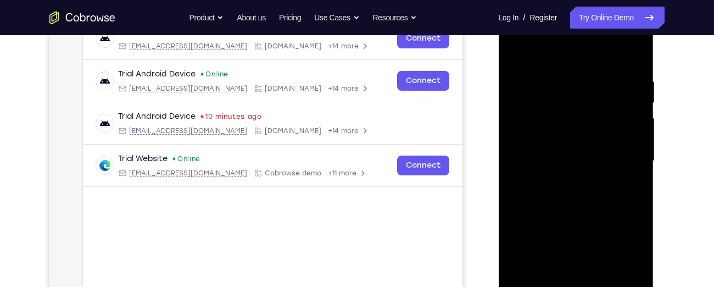
scroll to position [182, 0]
drag, startPoint x: 570, startPoint y: 185, endPoint x: 576, endPoint y: 45, distance: 140.2
click at [576, 45] on div at bounding box center [575, 161] width 138 height 307
drag, startPoint x: 562, startPoint y: 167, endPoint x: 561, endPoint y: 95, distance: 72.5
click at [561, 95] on div at bounding box center [575, 161] width 138 height 307
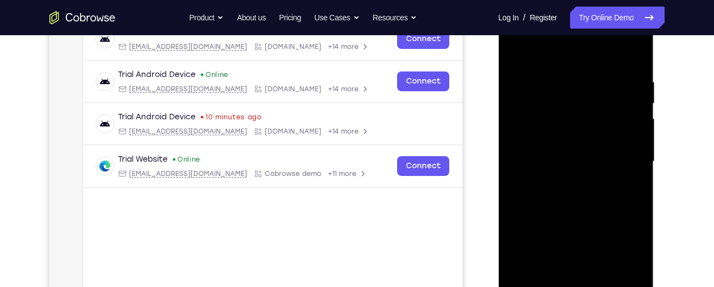
click at [640, 186] on div at bounding box center [575, 161] width 138 height 307
drag, startPoint x: 590, startPoint y: 200, endPoint x: 580, endPoint y: 68, distance: 132.7
click at [580, 68] on div at bounding box center [575, 161] width 138 height 307
drag, startPoint x: 576, startPoint y: 184, endPoint x: 565, endPoint y: 73, distance: 112.0
click at [565, 73] on div at bounding box center [575, 161] width 138 height 307
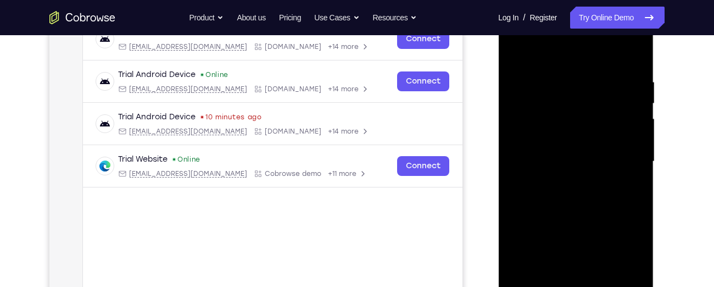
drag, startPoint x: 563, startPoint y: 169, endPoint x: 551, endPoint y: 40, distance: 129.5
click at [551, 40] on div at bounding box center [575, 161] width 138 height 307
drag, startPoint x: 544, startPoint y: 170, endPoint x: 543, endPoint y: 48, distance: 121.9
click at [543, 48] on div at bounding box center [575, 161] width 138 height 307
drag, startPoint x: 568, startPoint y: 193, endPoint x: 576, endPoint y: 18, distance: 175.9
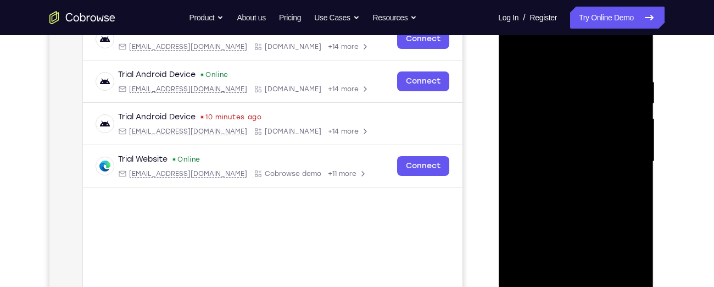
click at [576, 18] on div at bounding box center [575, 161] width 138 height 307
drag, startPoint x: 580, startPoint y: 187, endPoint x: 578, endPoint y: 33, distance: 153.7
click at [578, 33] on div at bounding box center [575, 161] width 138 height 307
drag, startPoint x: 575, startPoint y: 181, endPoint x: 555, endPoint y: 27, distance: 154.5
click at [555, 27] on div at bounding box center [575, 161] width 138 height 307
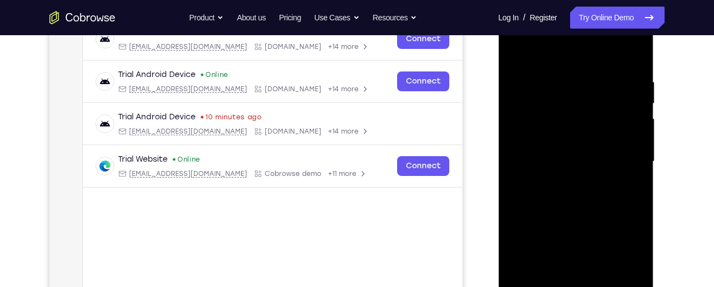
click at [637, 166] on div at bounding box center [575, 161] width 138 height 307
drag, startPoint x: 591, startPoint y: 177, endPoint x: 590, endPoint y: 85, distance: 92.8
click at [590, 85] on div at bounding box center [575, 161] width 138 height 307
drag, startPoint x: 580, startPoint y: 165, endPoint x: 580, endPoint y: 46, distance: 119.7
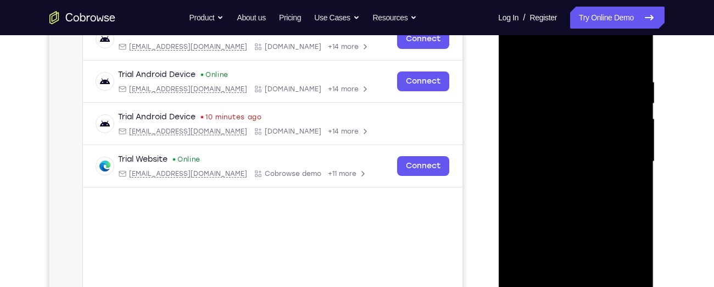
click at [580, 46] on div at bounding box center [575, 161] width 138 height 307
drag, startPoint x: 572, startPoint y: 172, endPoint x: 580, endPoint y: 33, distance: 139.1
click at [580, 33] on div at bounding box center [575, 161] width 138 height 307
drag, startPoint x: 576, startPoint y: 173, endPoint x: 570, endPoint y: 65, distance: 108.3
click at [570, 65] on div at bounding box center [575, 161] width 138 height 307
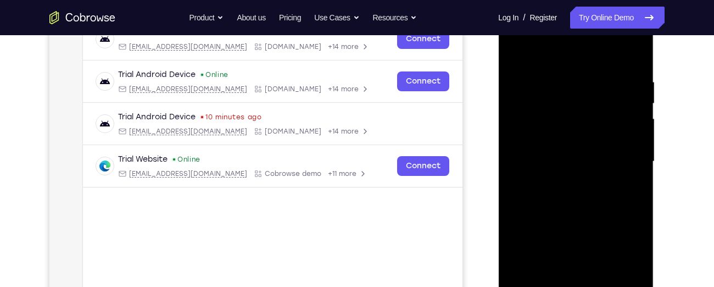
drag, startPoint x: 572, startPoint y: 160, endPoint x: 568, endPoint y: 75, distance: 85.2
click at [568, 75] on div at bounding box center [575, 161] width 138 height 307
drag, startPoint x: 562, startPoint y: 161, endPoint x: 567, endPoint y: 52, distance: 108.8
click at [567, 52] on div at bounding box center [575, 161] width 138 height 307
drag, startPoint x: 563, startPoint y: 159, endPoint x: 564, endPoint y: 36, distance: 123.0
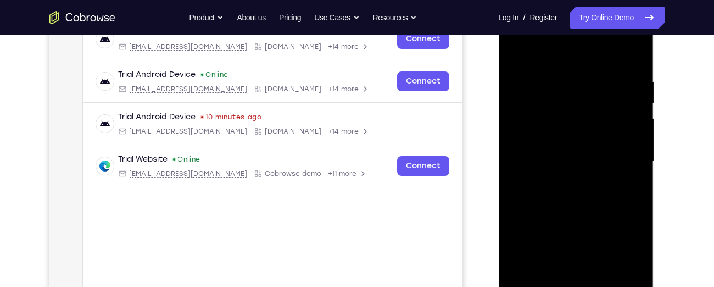
click at [564, 36] on div at bounding box center [575, 161] width 138 height 307
drag, startPoint x: 572, startPoint y: 156, endPoint x: 572, endPoint y: 110, distance: 46.1
click at [572, 110] on div at bounding box center [575, 161] width 138 height 307
click at [637, 142] on div at bounding box center [575, 161] width 138 height 307
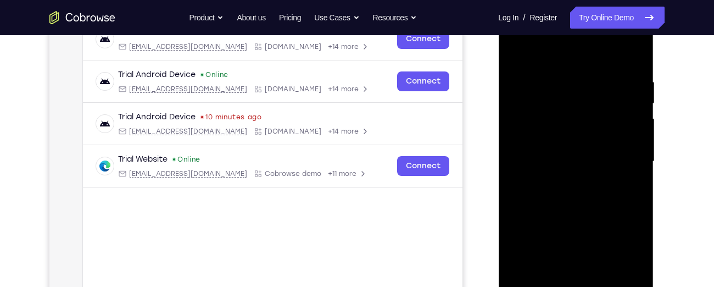
click at [637, 142] on div at bounding box center [575, 161] width 138 height 307
click at [593, 148] on div at bounding box center [575, 161] width 138 height 307
drag, startPoint x: 565, startPoint y: 209, endPoint x: 567, endPoint y: 73, distance: 136.2
click at [567, 73] on div at bounding box center [575, 161] width 138 height 307
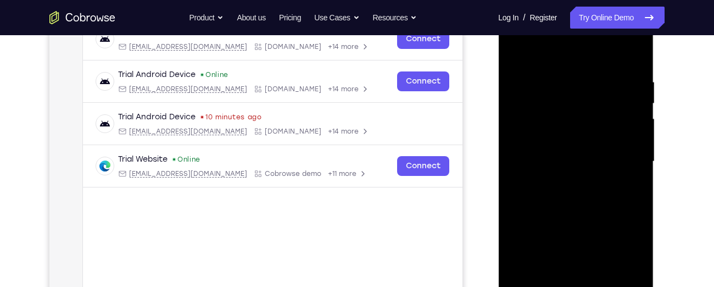
drag, startPoint x: 558, startPoint y: 189, endPoint x: 561, endPoint y: 108, distance: 81.9
click at [561, 108] on div at bounding box center [575, 161] width 138 height 307
drag, startPoint x: 574, startPoint y: 172, endPoint x: 576, endPoint y: 9, distance: 162.5
click at [576, 9] on div at bounding box center [575, 161] width 138 height 307
drag, startPoint x: 567, startPoint y: 153, endPoint x: 569, endPoint y: 46, distance: 107.1
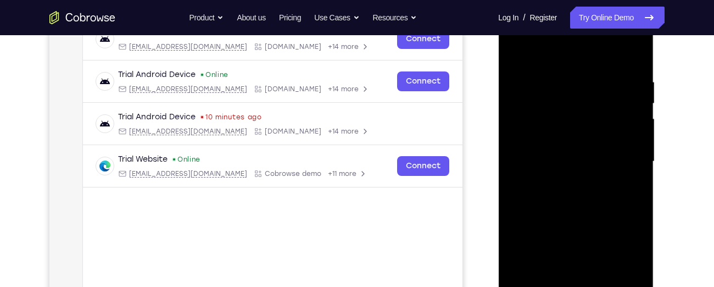
click at [569, 46] on div at bounding box center [575, 161] width 138 height 307
click at [634, 161] on div at bounding box center [575, 161] width 138 height 307
click at [635, 164] on div at bounding box center [575, 161] width 138 height 307
click at [634, 165] on div at bounding box center [575, 161] width 138 height 307
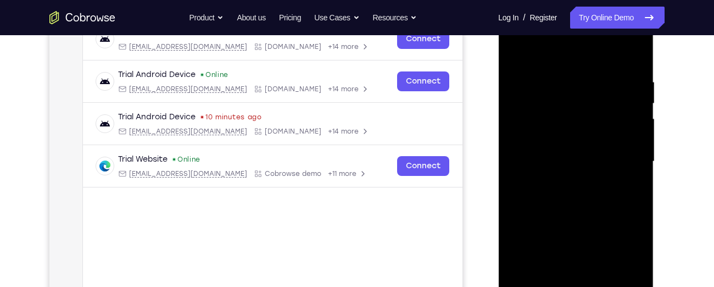
click at [634, 165] on div at bounding box center [575, 161] width 138 height 307
drag, startPoint x: 602, startPoint y: 193, endPoint x: 606, endPoint y: 70, distance: 123.0
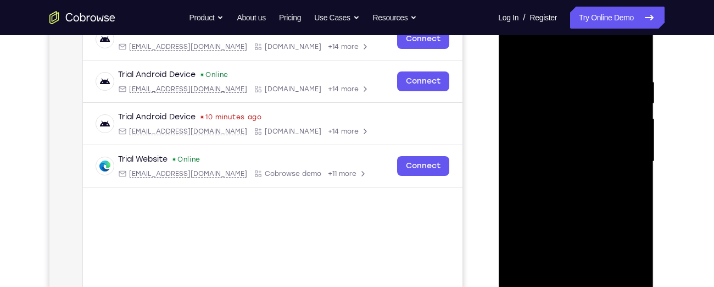
click at [606, 70] on div at bounding box center [575, 161] width 138 height 307
drag, startPoint x: 574, startPoint y: 153, endPoint x: 569, endPoint y: 60, distance: 93.5
click at [569, 60] on div at bounding box center [575, 161] width 138 height 307
drag, startPoint x: 563, startPoint y: 176, endPoint x: 563, endPoint y: 124, distance: 51.6
click at [563, 124] on div at bounding box center [575, 161] width 138 height 307
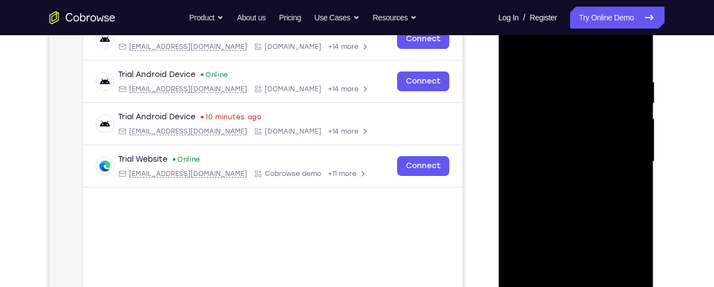
drag, startPoint x: 559, startPoint y: 182, endPoint x: 565, endPoint y: 89, distance: 93.6
click at [565, 89] on div at bounding box center [575, 161] width 138 height 307
drag, startPoint x: 563, startPoint y: 161, endPoint x: 563, endPoint y: 40, distance: 121.3
click at [563, 40] on div at bounding box center [575, 161] width 138 height 307
drag, startPoint x: 561, startPoint y: 155, endPoint x: 561, endPoint y: 43, distance: 112.6
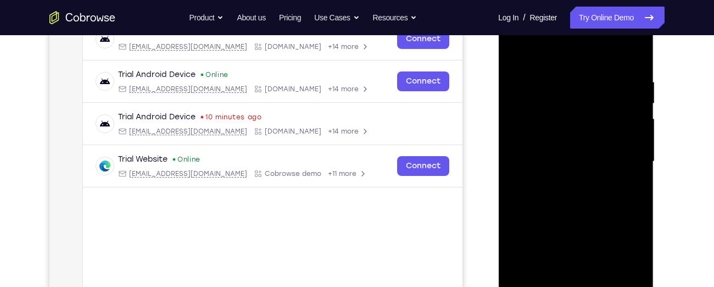
click at [561, 43] on div at bounding box center [575, 161] width 138 height 307
drag, startPoint x: 563, startPoint y: 200, endPoint x: 563, endPoint y: 136, distance: 63.7
click at [563, 136] on div at bounding box center [575, 161] width 138 height 307
click at [631, 156] on div at bounding box center [575, 161] width 138 height 307
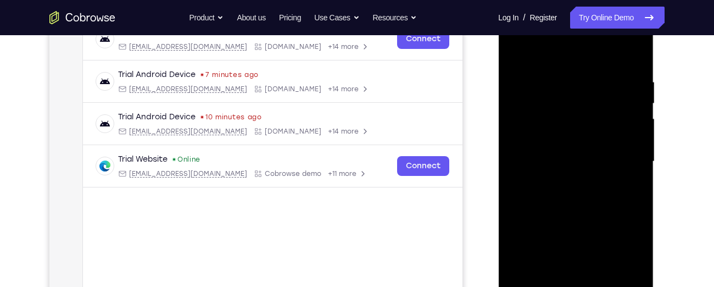
click at [631, 156] on div at bounding box center [575, 161] width 138 height 307
click at [632, 156] on div at bounding box center [575, 161] width 138 height 307
click at [635, 153] on div at bounding box center [575, 161] width 138 height 307
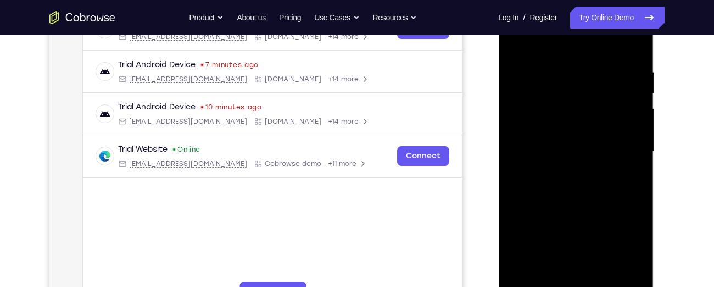
scroll to position [198, 0]
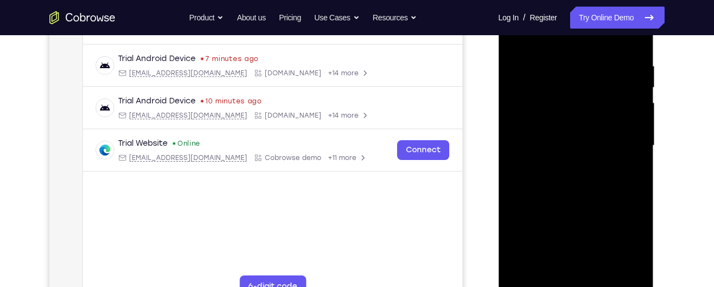
drag, startPoint x: 570, startPoint y: 177, endPoint x: 581, endPoint y: 67, distance: 111.0
click at [581, 67] on div at bounding box center [575, 145] width 138 height 307
drag, startPoint x: 564, startPoint y: 182, endPoint x: 575, endPoint y: 41, distance: 141.6
click at [575, 41] on div at bounding box center [575, 145] width 138 height 307
drag, startPoint x: 573, startPoint y: 181, endPoint x: 574, endPoint y: 154, distance: 27.0
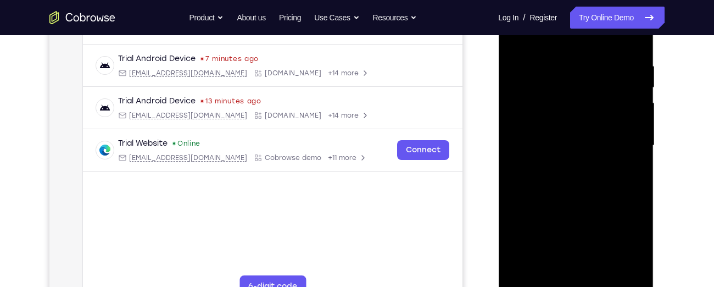
click at [574, 154] on div at bounding box center [575, 145] width 138 height 307
click at [634, 128] on div at bounding box center [575, 145] width 138 height 307
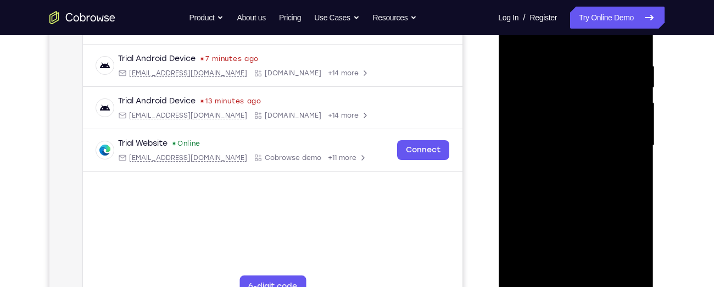
click at [632, 126] on div at bounding box center [575, 145] width 138 height 307
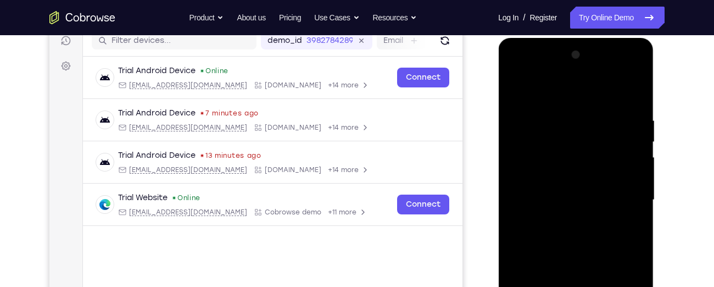
scroll to position [143, 0]
click at [638, 186] on div at bounding box center [575, 200] width 138 height 307
click at [634, 182] on div at bounding box center [575, 200] width 138 height 307
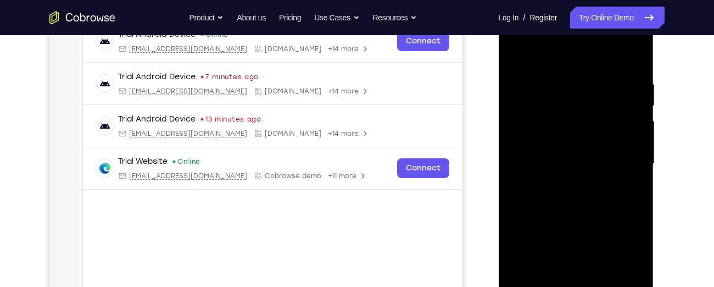
scroll to position [181, 0]
drag, startPoint x: 615, startPoint y: 193, endPoint x: 610, endPoint y: 50, distance: 142.9
click at [610, 50] on div at bounding box center [575, 162] width 138 height 307
drag, startPoint x: 585, startPoint y: 181, endPoint x: 580, endPoint y: 77, distance: 103.3
click at [580, 77] on div at bounding box center [575, 162] width 138 height 307
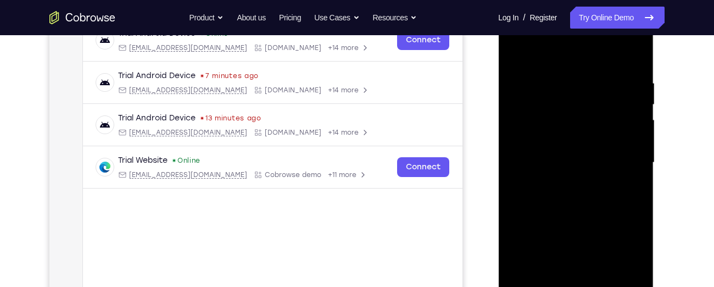
scroll to position [192, 0]
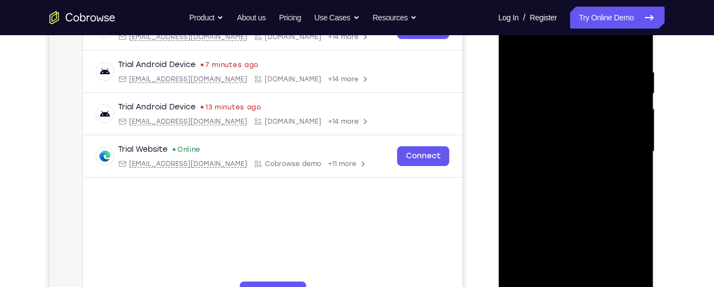
drag, startPoint x: 570, startPoint y: 144, endPoint x: 562, endPoint y: 74, distance: 71.3
click at [562, 74] on div at bounding box center [575, 151] width 138 height 307
drag, startPoint x: 564, startPoint y: 138, endPoint x: 556, endPoint y: 51, distance: 88.2
click at [556, 51] on div at bounding box center [575, 151] width 138 height 307
drag, startPoint x: 567, startPoint y: 169, endPoint x: 560, endPoint y: 44, distance: 124.8
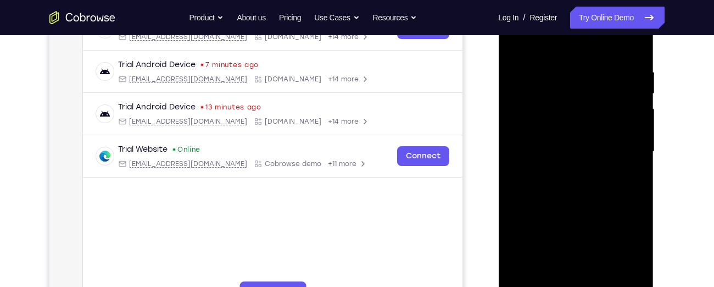
click at [560, 44] on div at bounding box center [575, 151] width 138 height 307
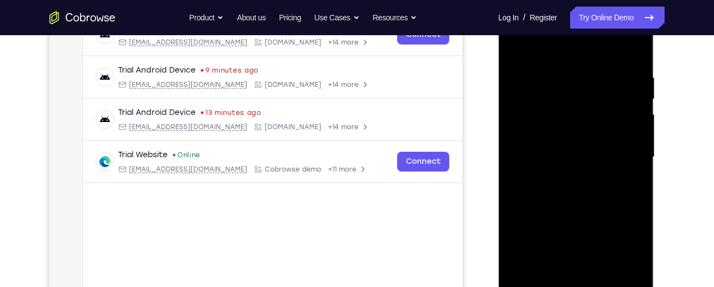
scroll to position [186, 0]
drag, startPoint x: 564, startPoint y: 151, endPoint x: 571, endPoint y: 72, distance: 78.8
click at [571, 72] on div at bounding box center [575, 157] width 138 height 307
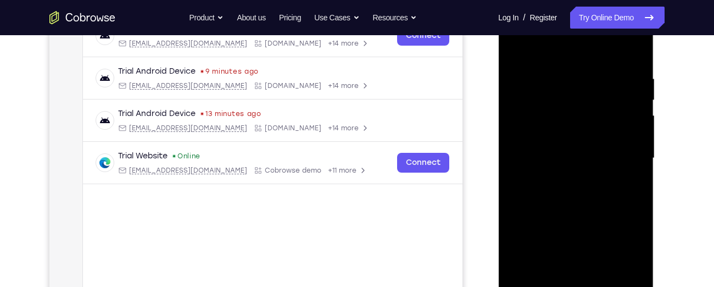
drag, startPoint x: 563, startPoint y: 109, endPoint x: 561, endPoint y: 182, distance: 73.6
click at [561, 182] on div at bounding box center [575, 157] width 138 height 307
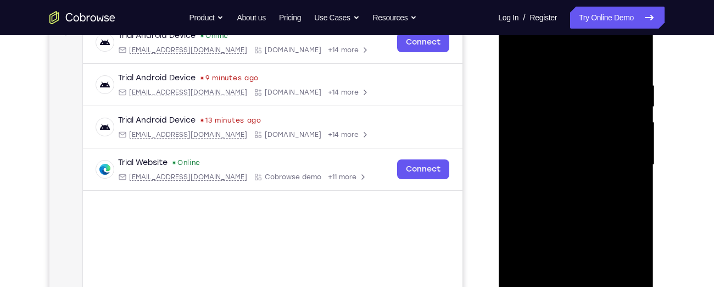
drag, startPoint x: 556, startPoint y: 127, endPoint x: 553, endPoint y: 155, distance: 28.7
click at [553, 155] on div at bounding box center [575, 164] width 138 height 307
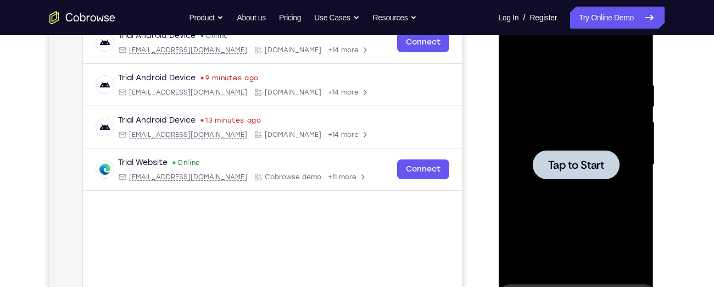
drag, startPoint x: 560, startPoint y: 162, endPoint x: 562, endPoint y: 122, distance: 39.6
click at [562, 3] on div "Tap to Start" at bounding box center [575, 3] width 155 height 0
click at [565, 170] on span "Tap to Start" at bounding box center [575, 164] width 56 height 11
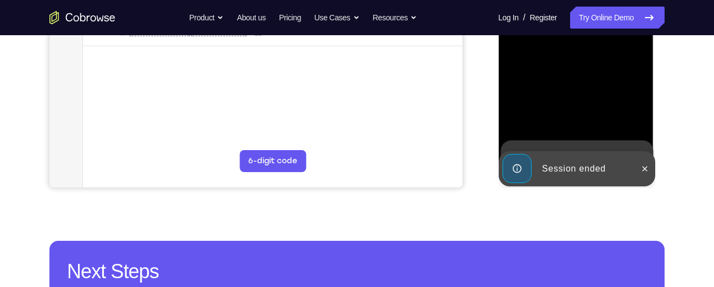
scroll to position [326, 0]
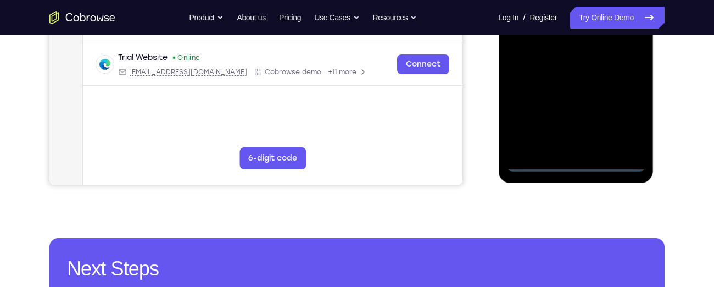
click at [581, 163] on div at bounding box center [575, 17] width 138 height 307
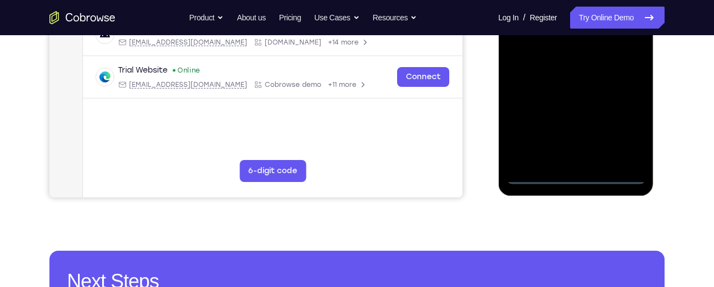
scroll to position [312, 0]
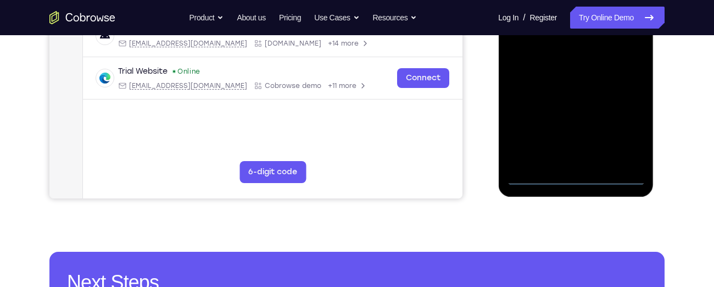
click at [614, 131] on div at bounding box center [575, 31] width 138 height 307
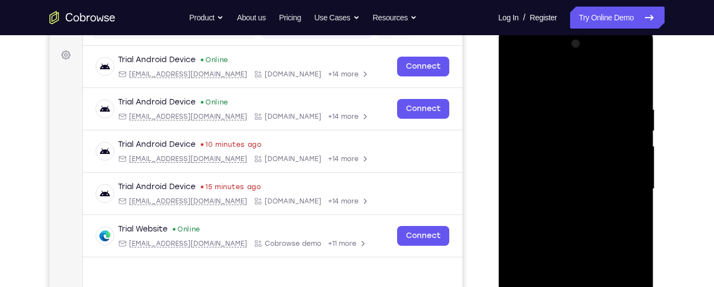
scroll to position [151, 0]
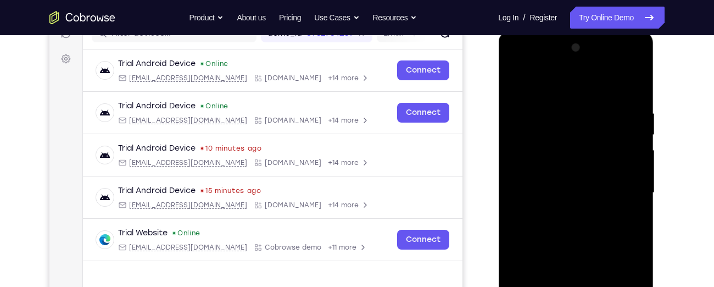
click at [516, 68] on div at bounding box center [575, 192] width 138 height 307
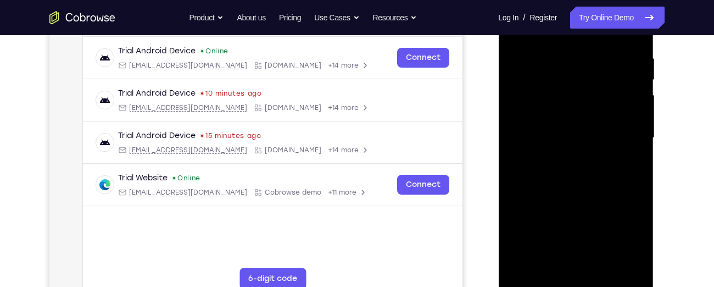
scroll to position [205, 0]
click at [525, 110] on div at bounding box center [575, 138] width 138 height 307
click at [542, 139] on div at bounding box center [575, 138] width 138 height 307
click at [545, 134] on div at bounding box center [575, 138] width 138 height 307
click at [552, 149] on div at bounding box center [575, 138] width 138 height 307
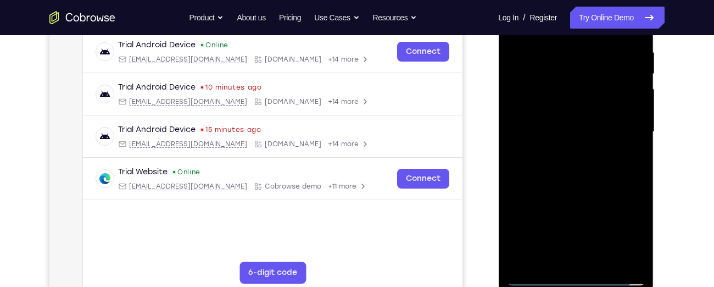
scroll to position [212, 0]
click at [552, 149] on div at bounding box center [575, 130] width 138 height 307
click at [522, 146] on div at bounding box center [575, 130] width 138 height 307
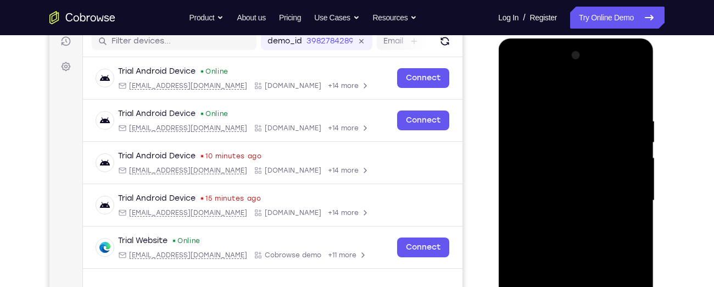
scroll to position [141, 0]
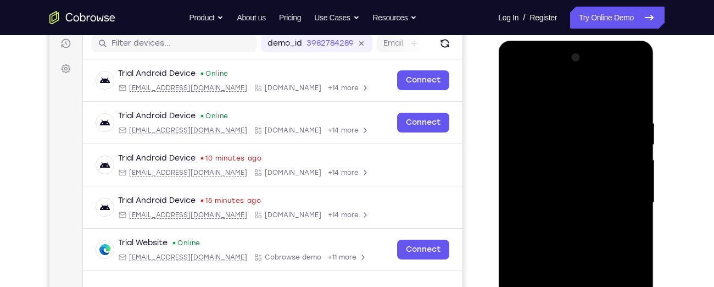
click at [516, 72] on div at bounding box center [575, 202] width 138 height 307
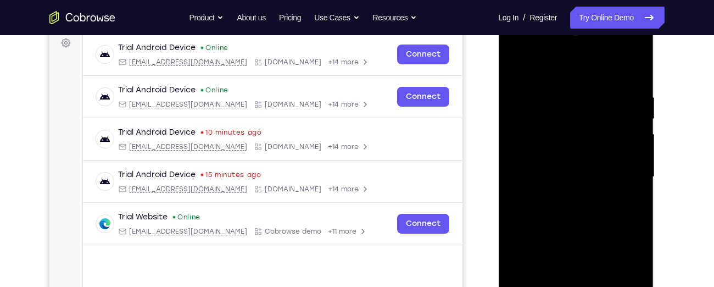
scroll to position [167, 0]
click at [622, 176] on div at bounding box center [575, 176] width 138 height 307
click at [564, 197] on div at bounding box center [575, 176] width 138 height 307
click at [548, 164] on div at bounding box center [575, 176] width 138 height 307
click at [540, 152] on div at bounding box center [575, 176] width 138 height 307
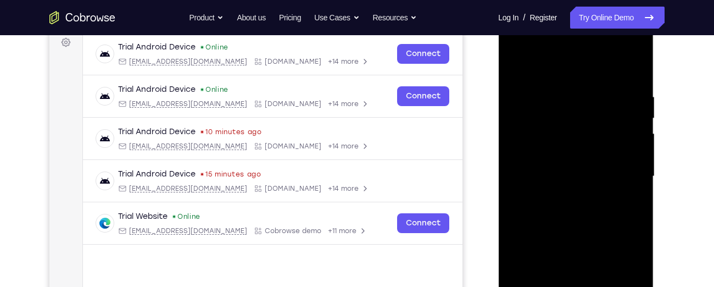
click at [551, 174] on div at bounding box center [575, 176] width 138 height 307
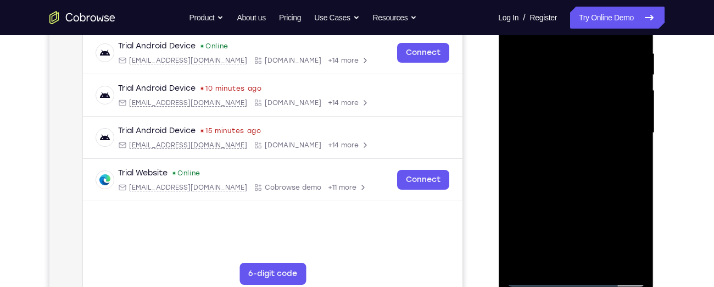
scroll to position [211, 0]
click at [570, 171] on div at bounding box center [575, 132] width 138 height 307
click at [571, 164] on div at bounding box center [575, 132] width 138 height 307
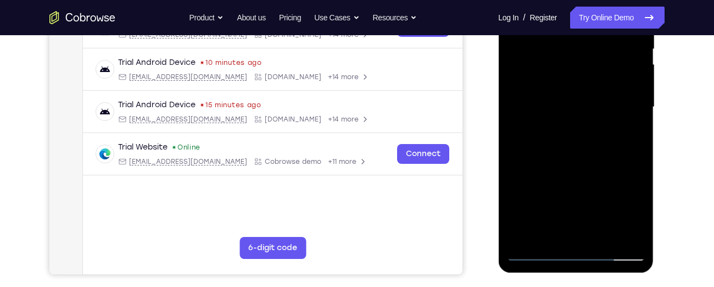
scroll to position [236, 0]
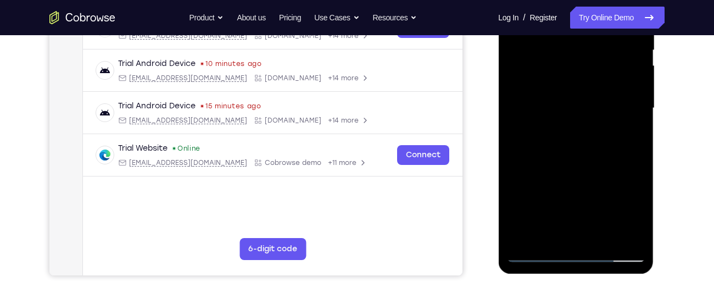
click at [572, 154] on div at bounding box center [575, 107] width 138 height 307
click at [588, 154] on div at bounding box center [575, 107] width 138 height 307
click at [634, 156] on div at bounding box center [575, 107] width 138 height 307
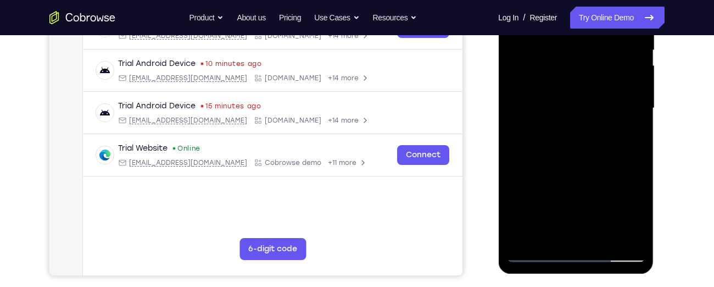
click at [634, 156] on div at bounding box center [575, 107] width 138 height 307
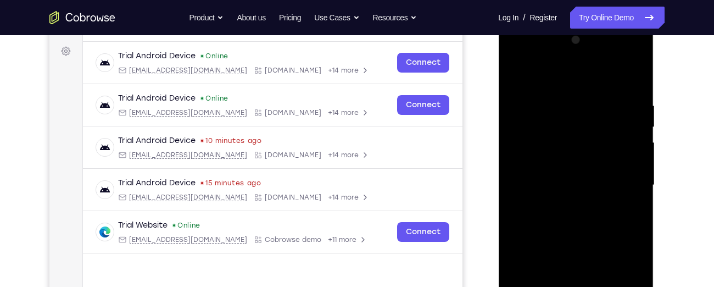
click at [563, 92] on div at bounding box center [575, 184] width 138 height 307
click at [629, 126] on div at bounding box center [575, 184] width 138 height 307
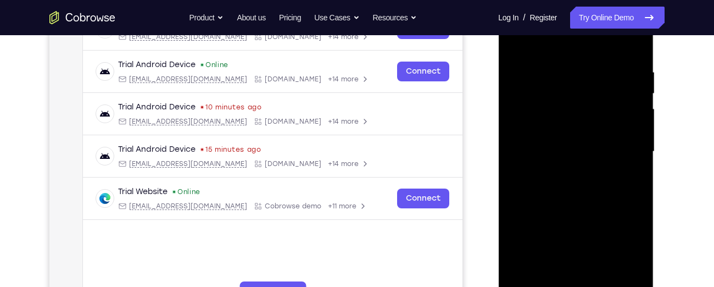
scroll to position [193, 0]
click at [634, 137] on div at bounding box center [575, 150] width 138 height 307
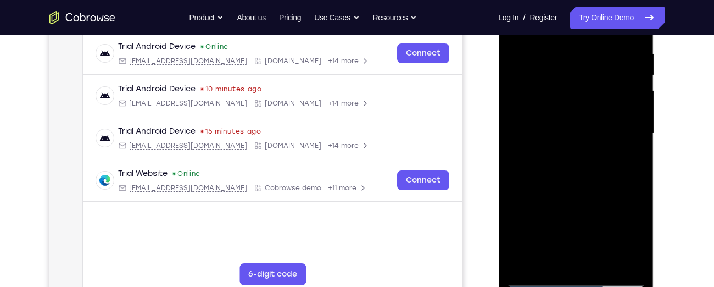
scroll to position [189, 0]
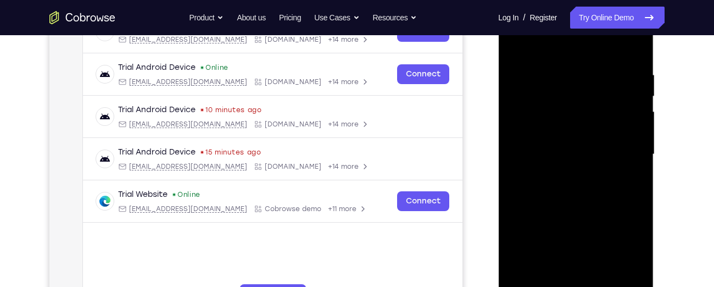
click at [634, 137] on div at bounding box center [575, 154] width 138 height 307
click at [521, 133] on div at bounding box center [575, 154] width 138 height 307
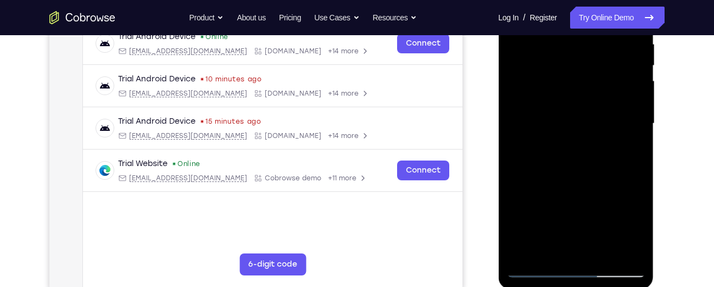
scroll to position [221, 0]
click at [627, 114] on div at bounding box center [575, 122] width 138 height 307
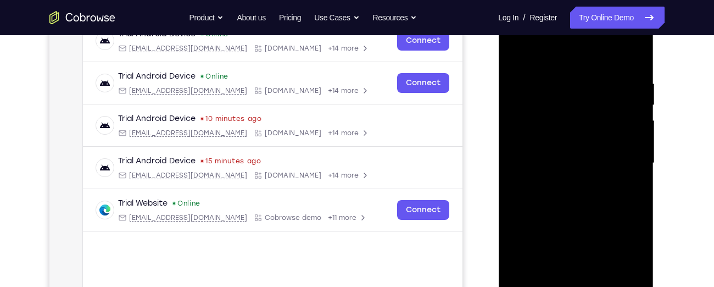
scroll to position [179, 0]
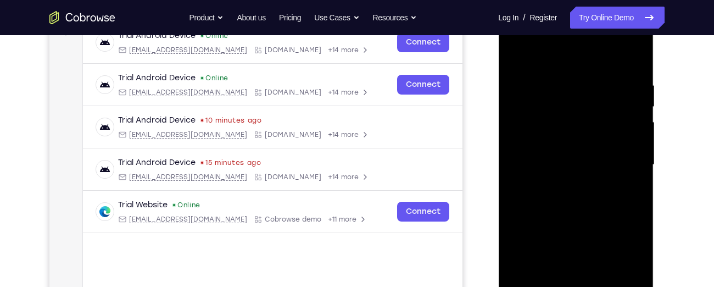
click at [627, 114] on div at bounding box center [575, 164] width 138 height 307
click at [522, 137] on div at bounding box center [575, 164] width 138 height 307
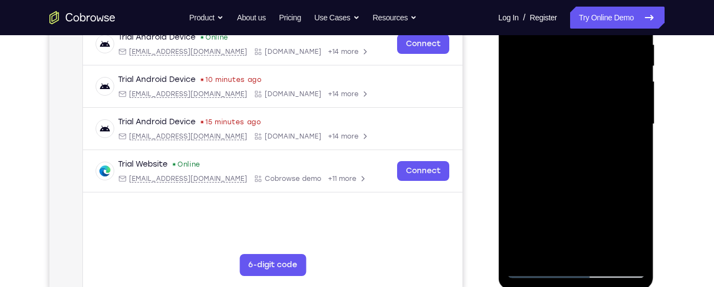
scroll to position [220, 0]
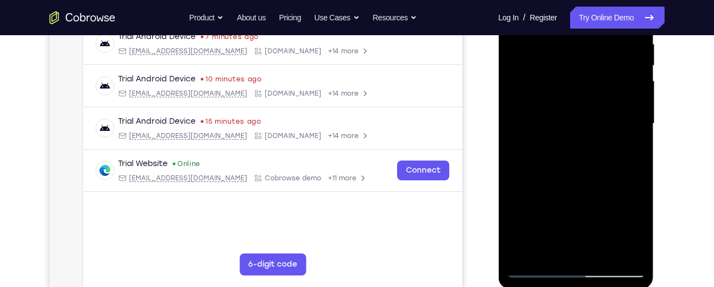
click at [632, 100] on div at bounding box center [575, 123] width 138 height 307
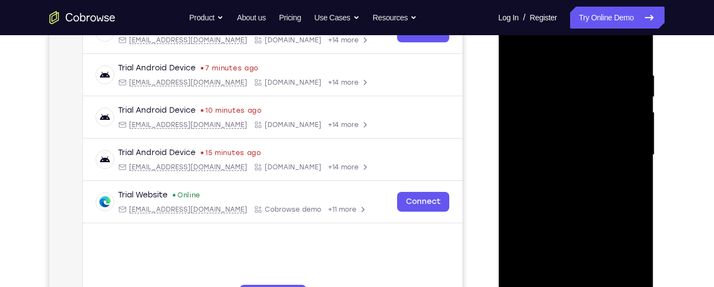
scroll to position [187, 0]
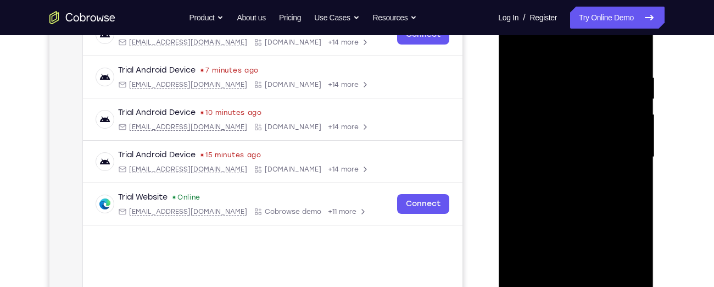
click at [632, 109] on div at bounding box center [575, 156] width 138 height 307
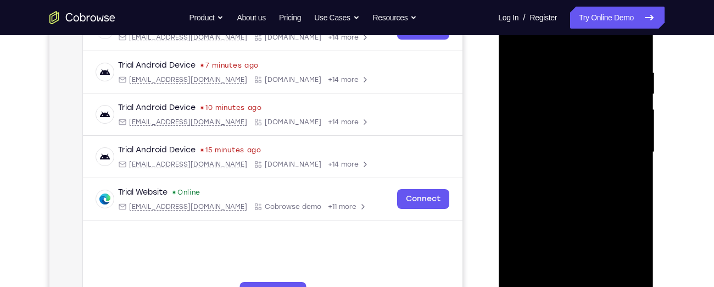
scroll to position [192, 0]
click at [638, 103] on div at bounding box center [575, 151] width 138 height 307
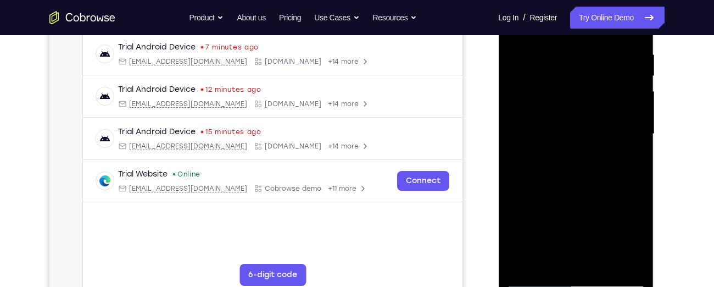
scroll to position [212, 0]
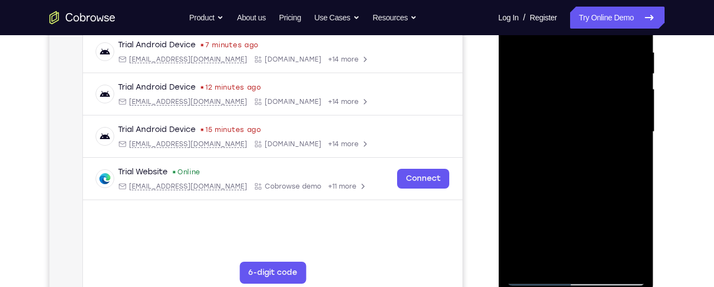
click at [634, 109] on div at bounding box center [575, 131] width 138 height 307
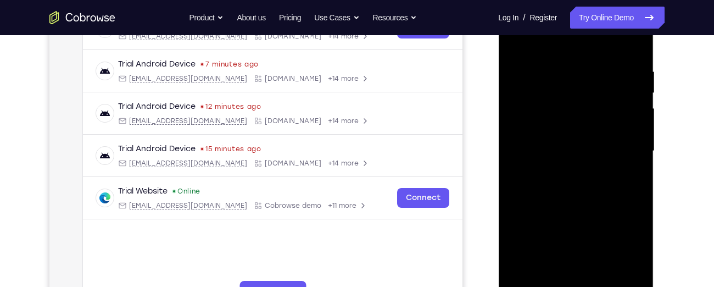
scroll to position [192, 0]
click at [635, 144] on div at bounding box center [575, 151] width 138 height 307
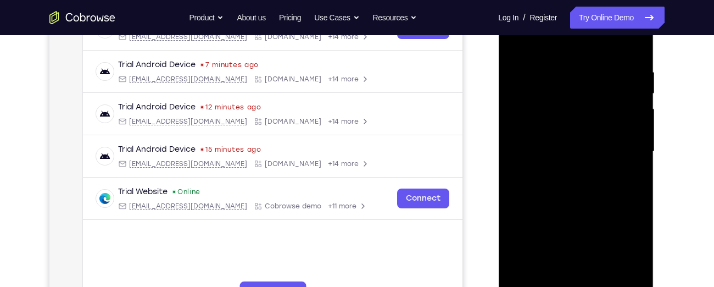
click at [635, 144] on div at bounding box center [575, 151] width 138 height 307
click at [631, 124] on div at bounding box center [575, 151] width 138 height 307
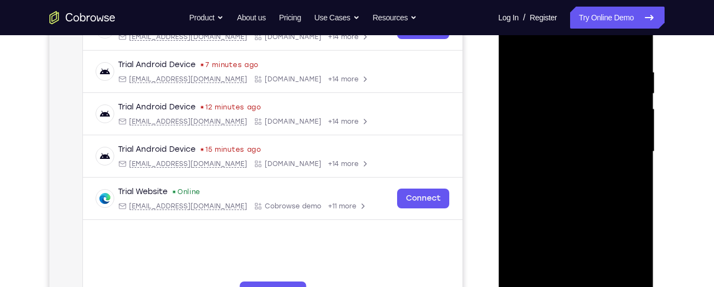
click at [631, 124] on div at bounding box center [575, 151] width 138 height 307
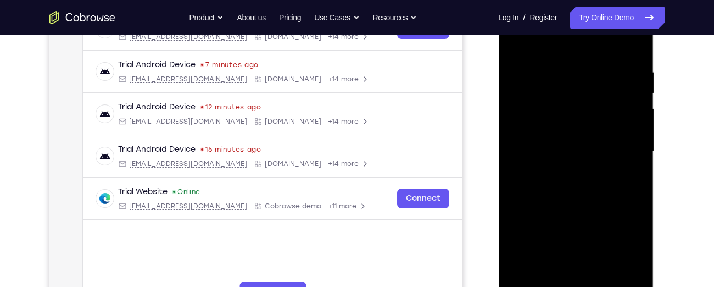
click at [631, 124] on div at bounding box center [575, 151] width 138 height 307
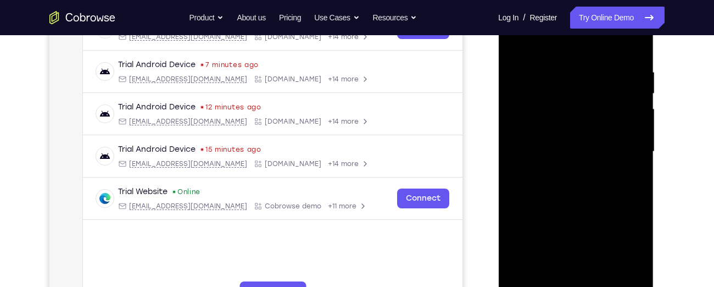
click at [631, 124] on div at bounding box center [575, 151] width 138 height 307
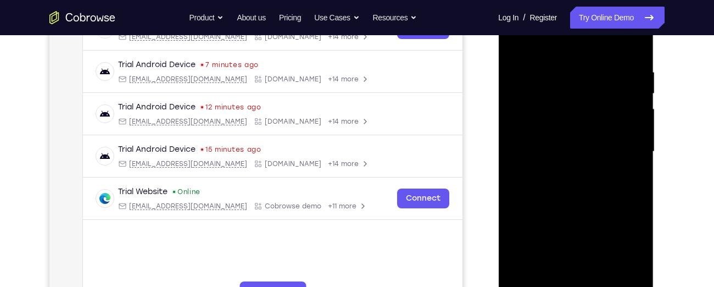
click at [631, 124] on div at bounding box center [575, 151] width 138 height 307
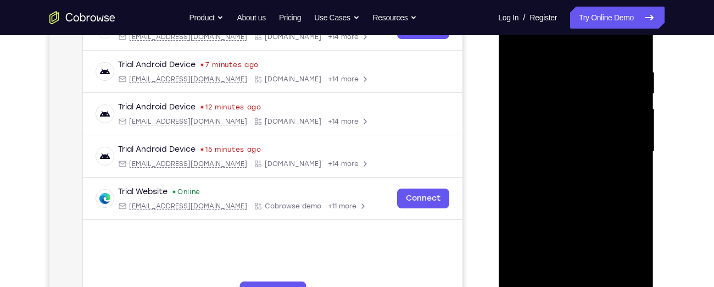
click at [631, 124] on div at bounding box center [575, 151] width 138 height 307
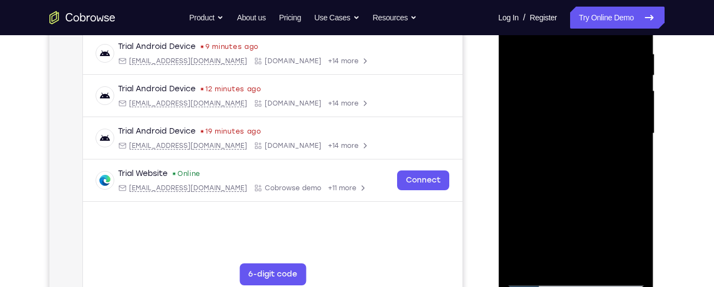
scroll to position [212, 0]
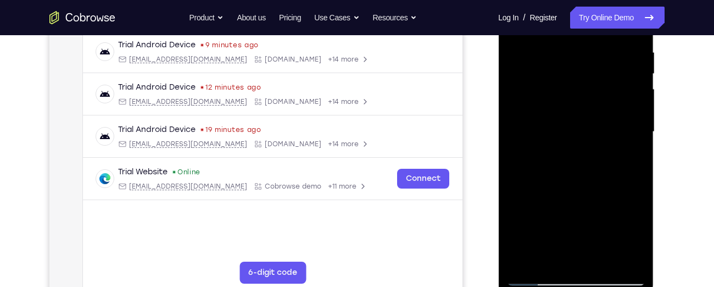
click at [631, 124] on div at bounding box center [575, 131] width 138 height 307
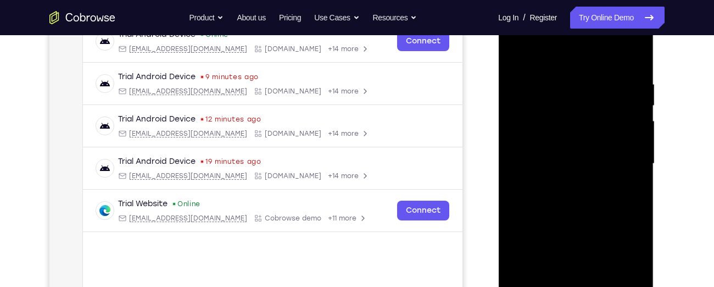
scroll to position [179, 0]
click at [631, 124] on div at bounding box center [575, 164] width 138 height 307
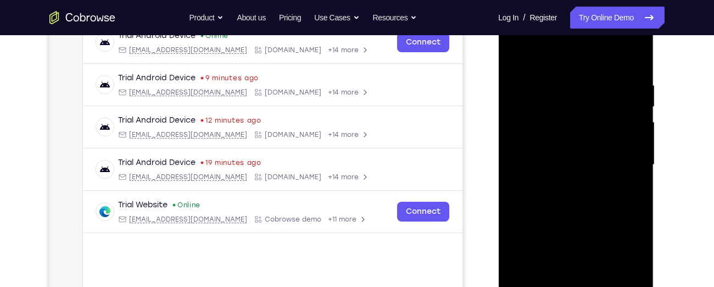
click at [631, 124] on div at bounding box center [575, 164] width 138 height 307
click at [630, 57] on div at bounding box center [575, 164] width 138 height 307
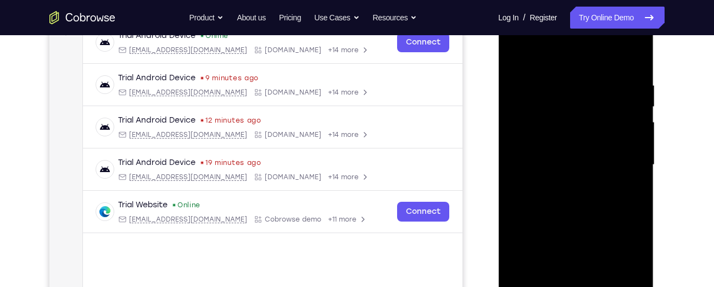
drag, startPoint x: 585, startPoint y: 139, endPoint x: 573, endPoint y: 232, distance: 93.6
click at [573, 232] on div at bounding box center [575, 164] width 138 height 307
drag, startPoint x: 569, startPoint y: 183, endPoint x: 573, endPoint y: 117, distance: 65.5
click at [573, 117] on div at bounding box center [575, 164] width 138 height 307
click at [634, 150] on div at bounding box center [575, 164] width 138 height 307
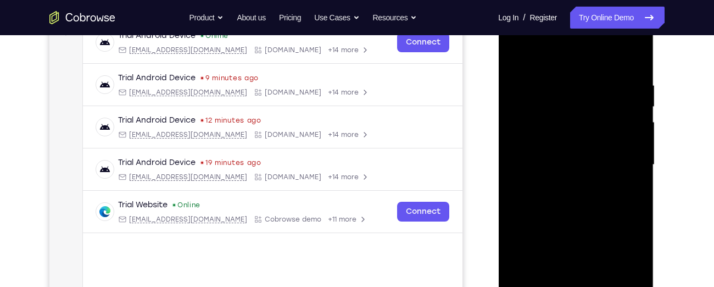
click at [634, 150] on div at bounding box center [575, 164] width 138 height 307
click at [636, 152] on div at bounding box center [575, 164] width 138 height 307
click at [590, 149] on div at bounding box center [575, 164] width 138 height 307
click at [595, 156] on div at bounding box center [575, 164] width 138 height 307
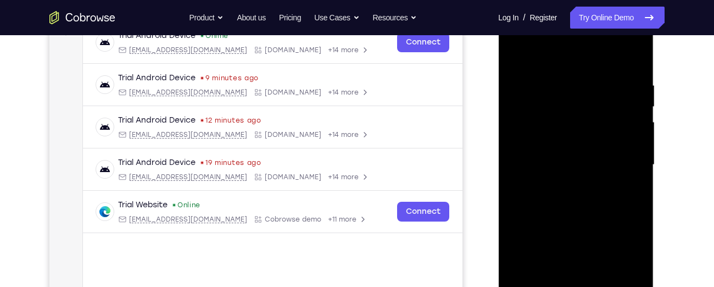
click at [595, 156] on div at bounding box center [575, 164] width 138 height 307
drag, startPoint x: 595, startPoint y: 156, endPoint x: 596, endPoint y: 74, distance: 82.9
click at [596, 74] on div at bounding box center [575, 164] width 138 height 307
drag, startPoint x: 592, startPoint y: 148, endPoint x: 587, endPoint y: 34, distance: 113.8
click at [587, 34] on div at bounding box center [575, 164] width 138 height 307
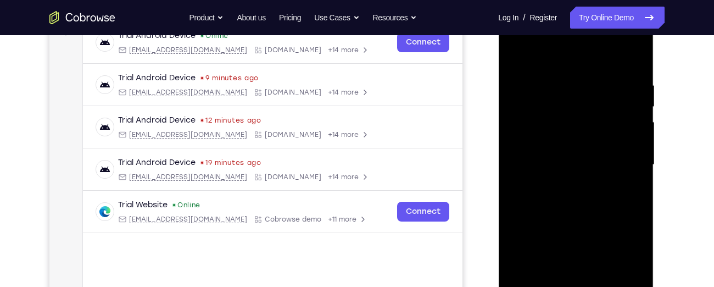
drag, startPoint x: 580, startPoint y: 164, endPoint x: 579, endPoint y: 60, distance: 103.8
click at [579, 60] on div at bounding box center [575, 164] width 138 height 307
drag, startPoint x: 574, startPoint y: 171, endPoint x: 578, endPoint y: 49, distance: 121.9
click at [578, 49] on div at bounding box center [575, 164] width 138 height 307
drag, startPoint x: 574, startPoint y: 161, endPoint x: 572, endPoint y: 70, distance: 91.2
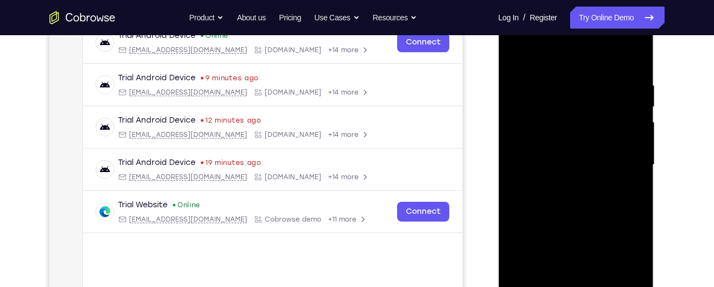
click at [572, 70] on div at bounding box center [575, 164] width 138 height 307
drag, startPoint x: 575, startPoint y: 153, endPoint x: 571, endPoint y: 105, distance: 48.0
click at [571, 105] on div at bounding box center [575, 164] width 138 height 307
click at [633, 122] on div at bounding box center [575, 164] width 138 height 307
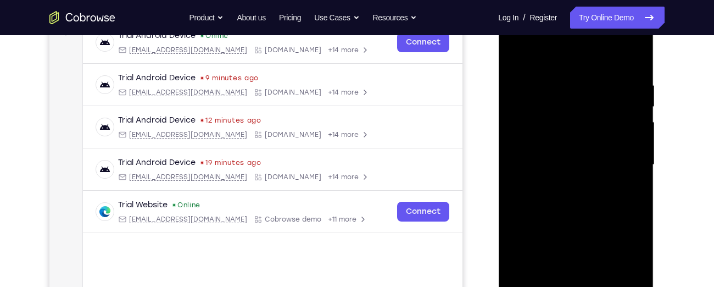
click at [633, 122] on div at bounding box center [575, 164] width 138 height 307
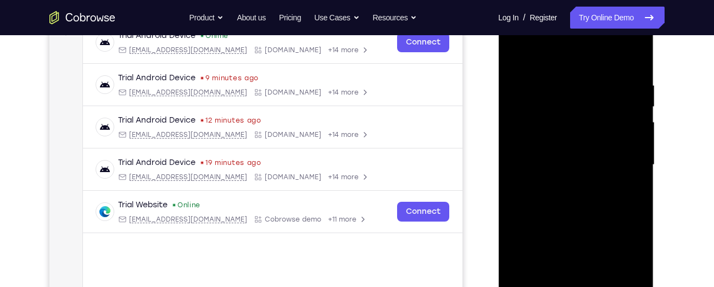
drag, startPoint x: 604, startPoint y: 163, endPoint x: 600, endPoint y: 27, distance: 135.1
click at [600, 27] on div at bounding box center [575, 164] width 138 height 307
click at [578, 3] on div at bounding box center [575, 3] width 155 height 0
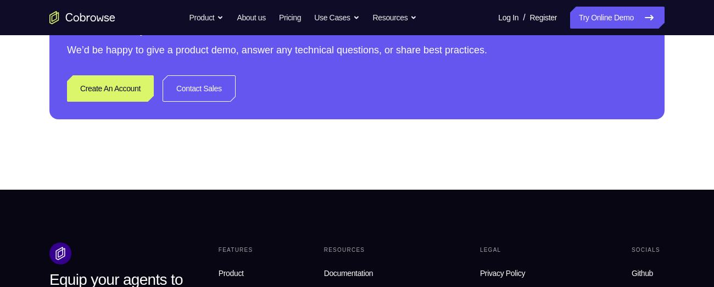
scroll to position [588, 0]
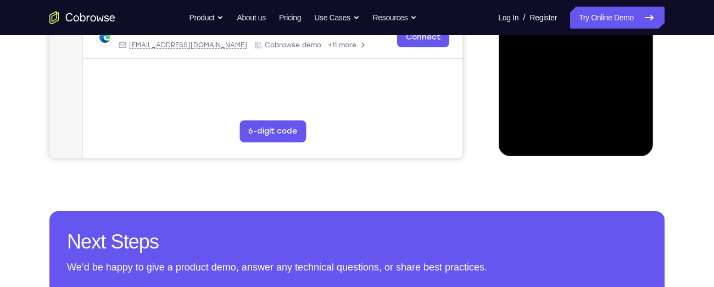
scroll to position [330, 0]
